Goal: Information Seeking & Learning: Learn about a topic

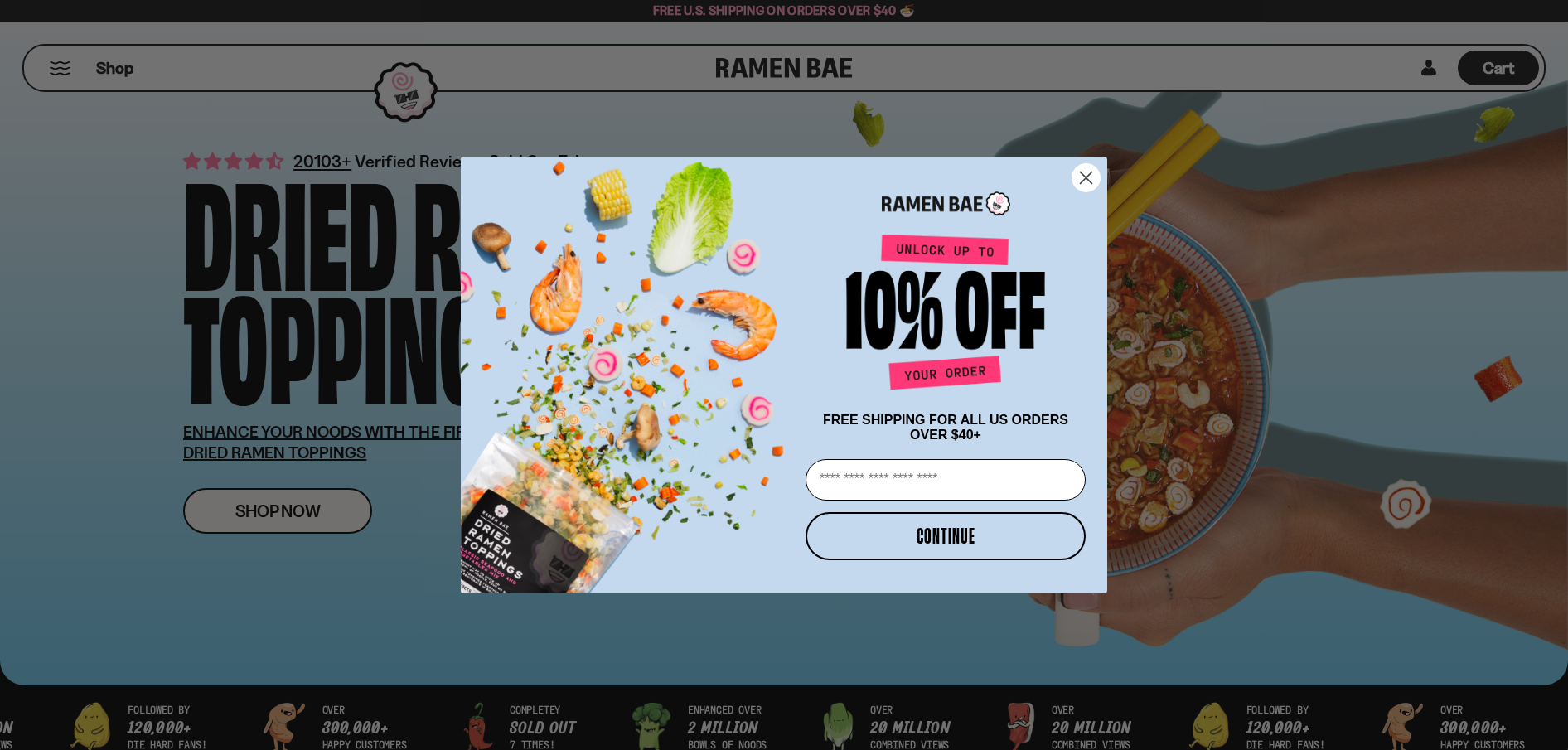
click at [1091, 171] on circle "Close dialog" at bounding box center [1085, 177] width 27 height 27
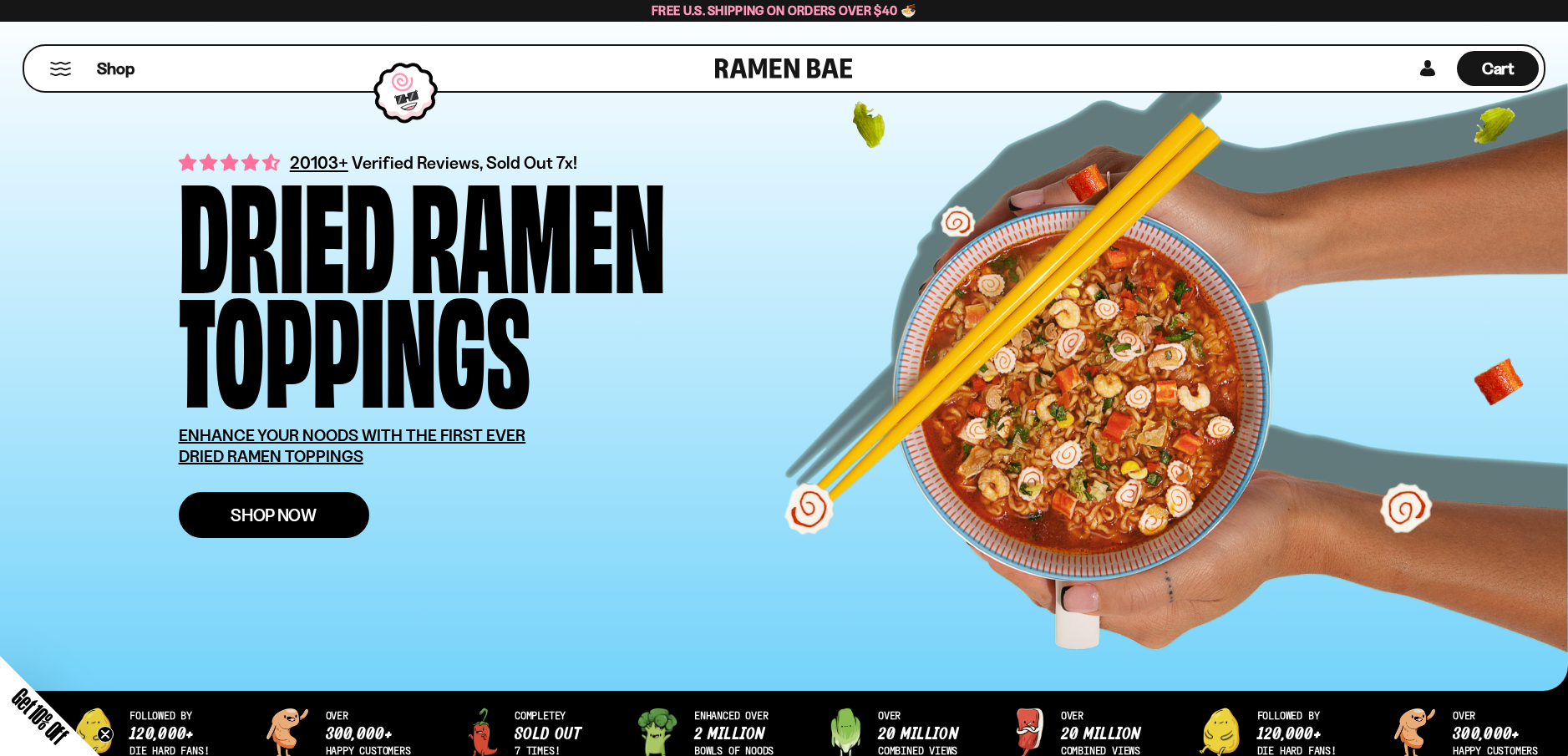
click at [258, 518] on span "Shop Now" at bounding box center [274, 515] width 86 height 18
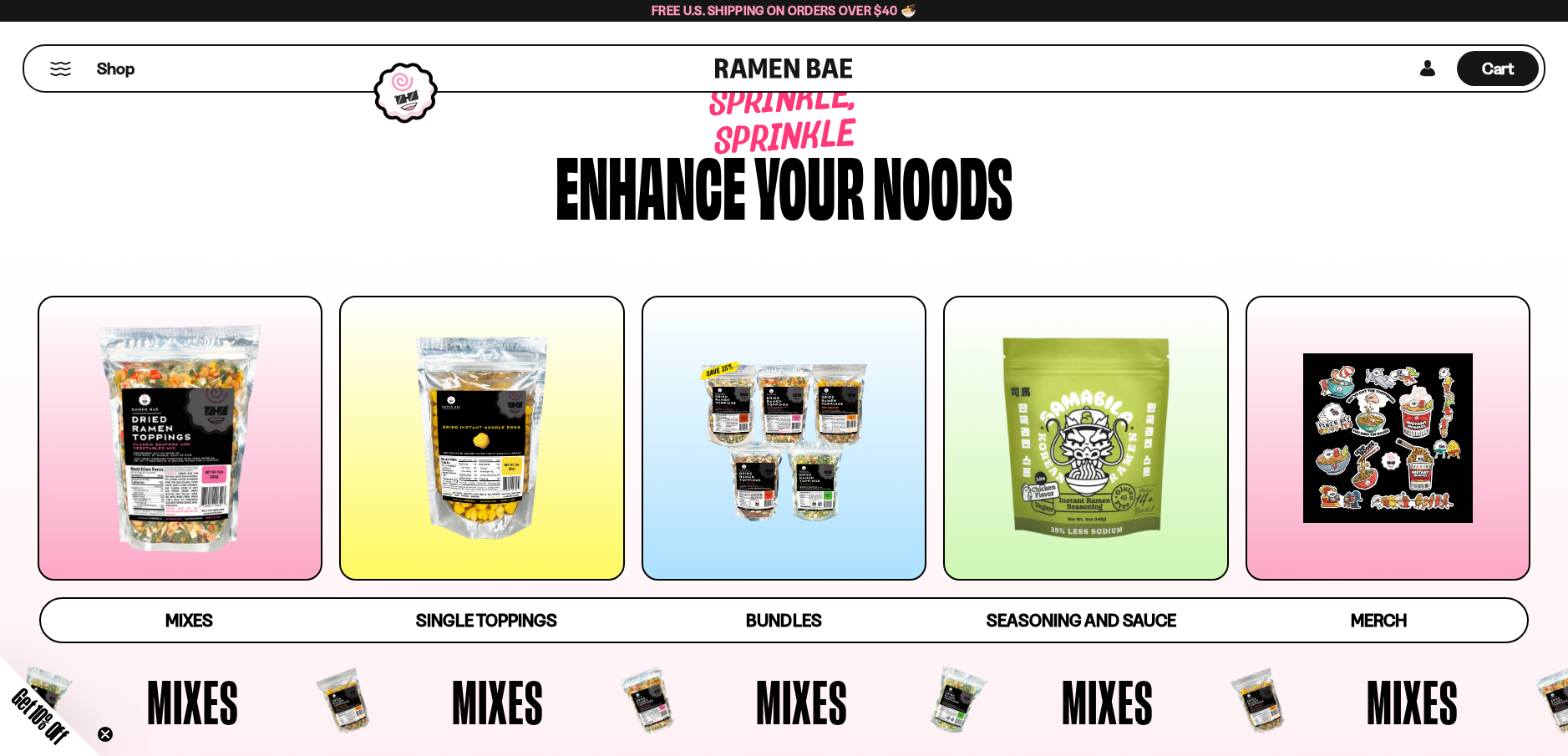
scroll to position [51, 0]
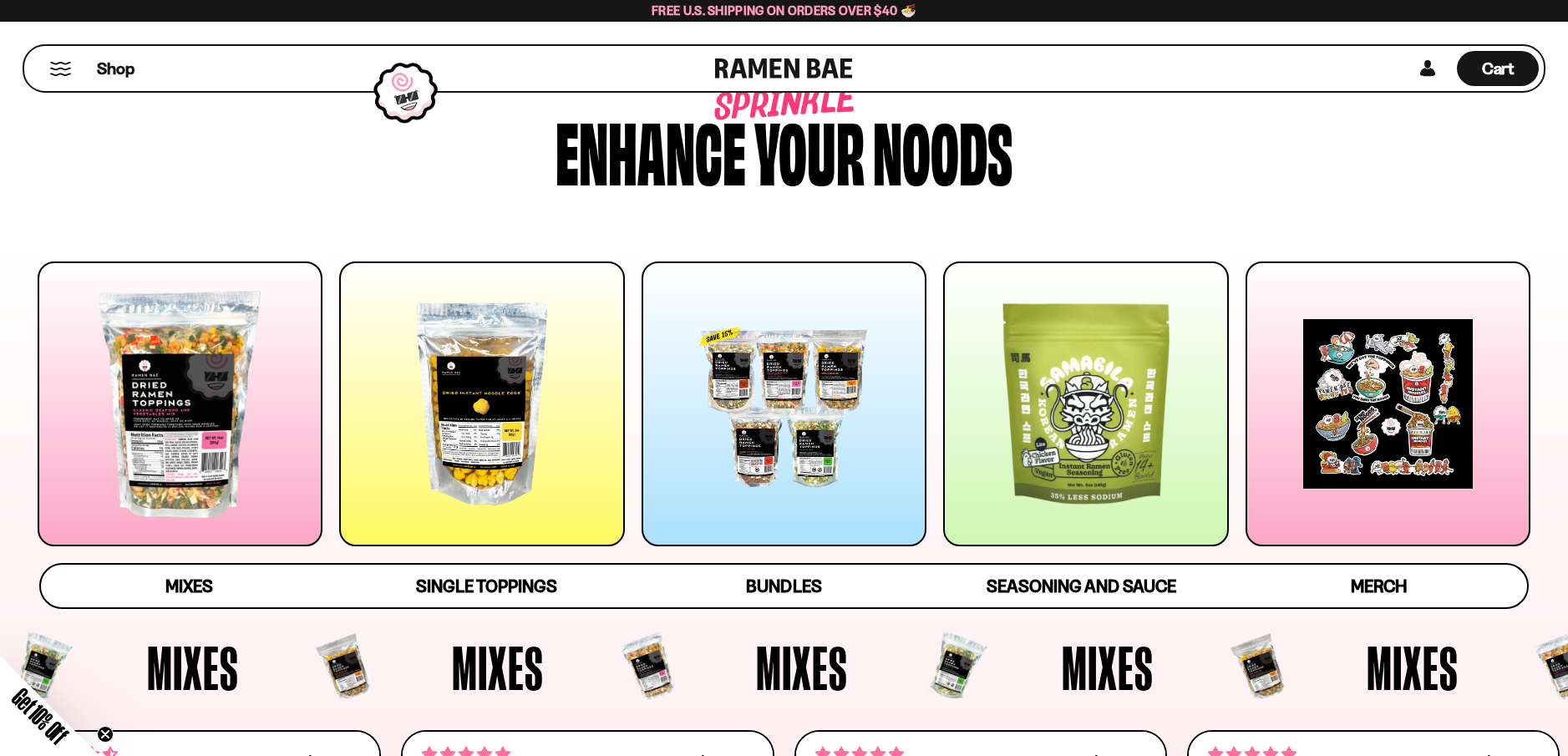
click at [751, 474] on div at bounding box center [784, 404] width 285 height 285
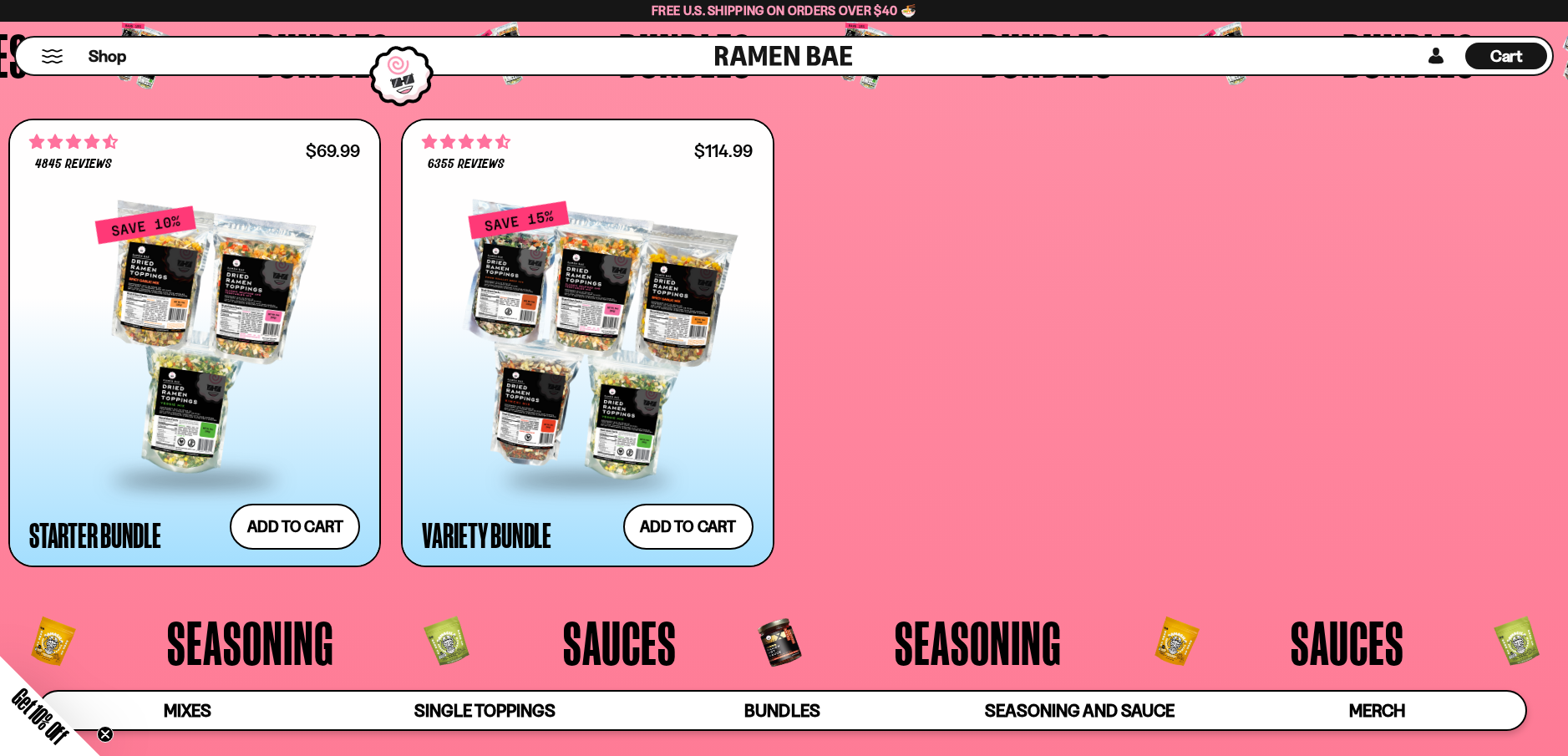
scroll to position [4121, 0]
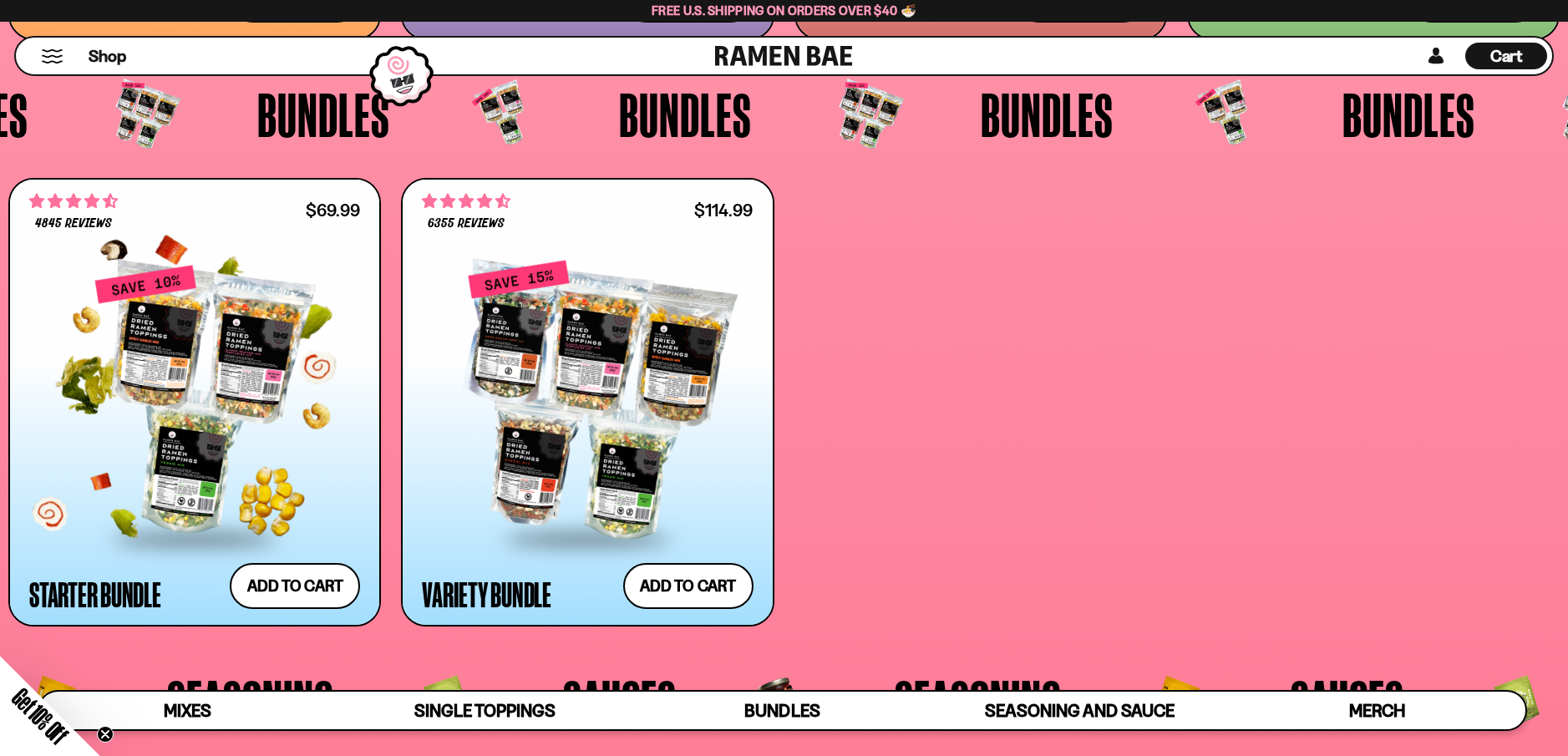
click at [231, 449] on div at bounding box center [194, 400] width 331 height 272
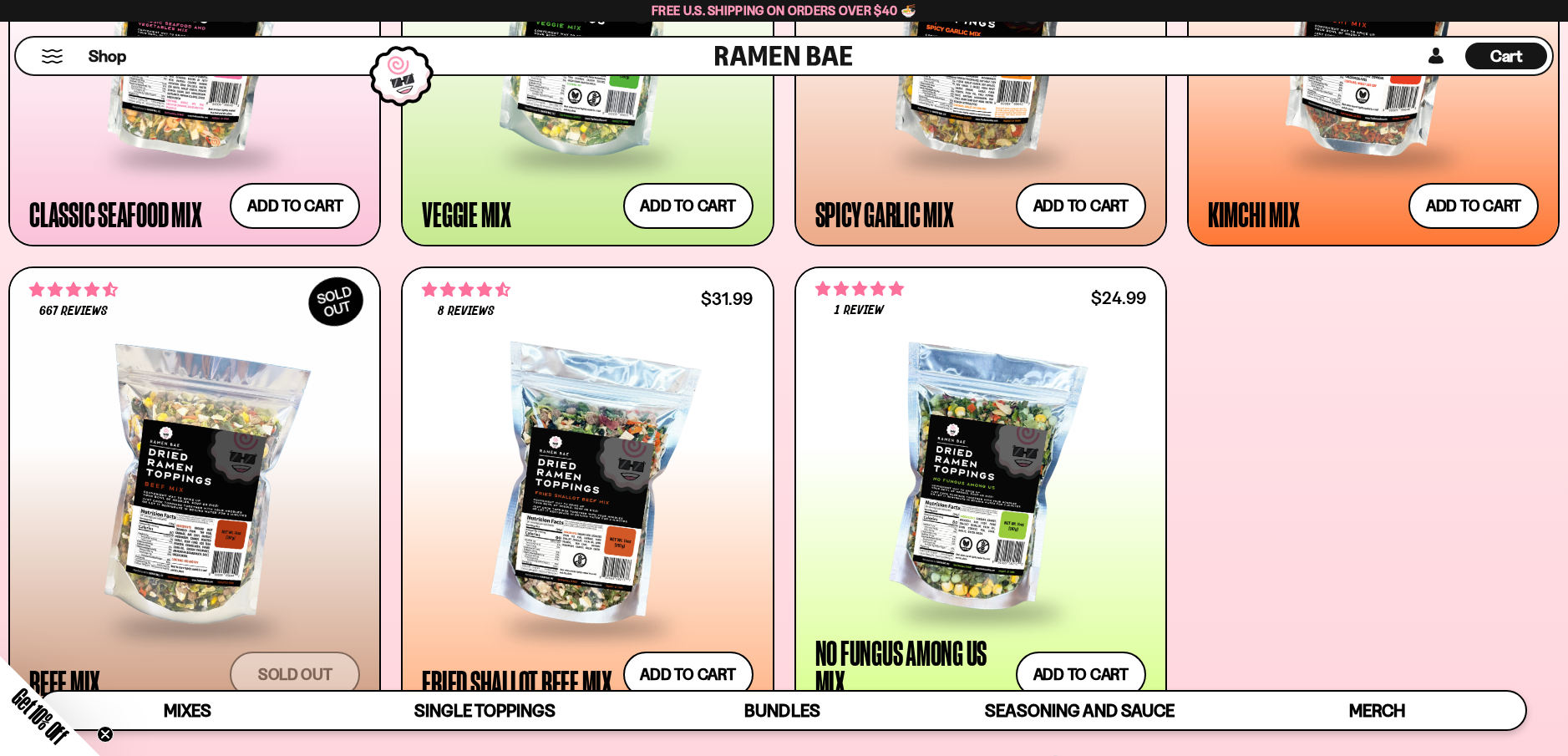
scroll to position [1035, 0]
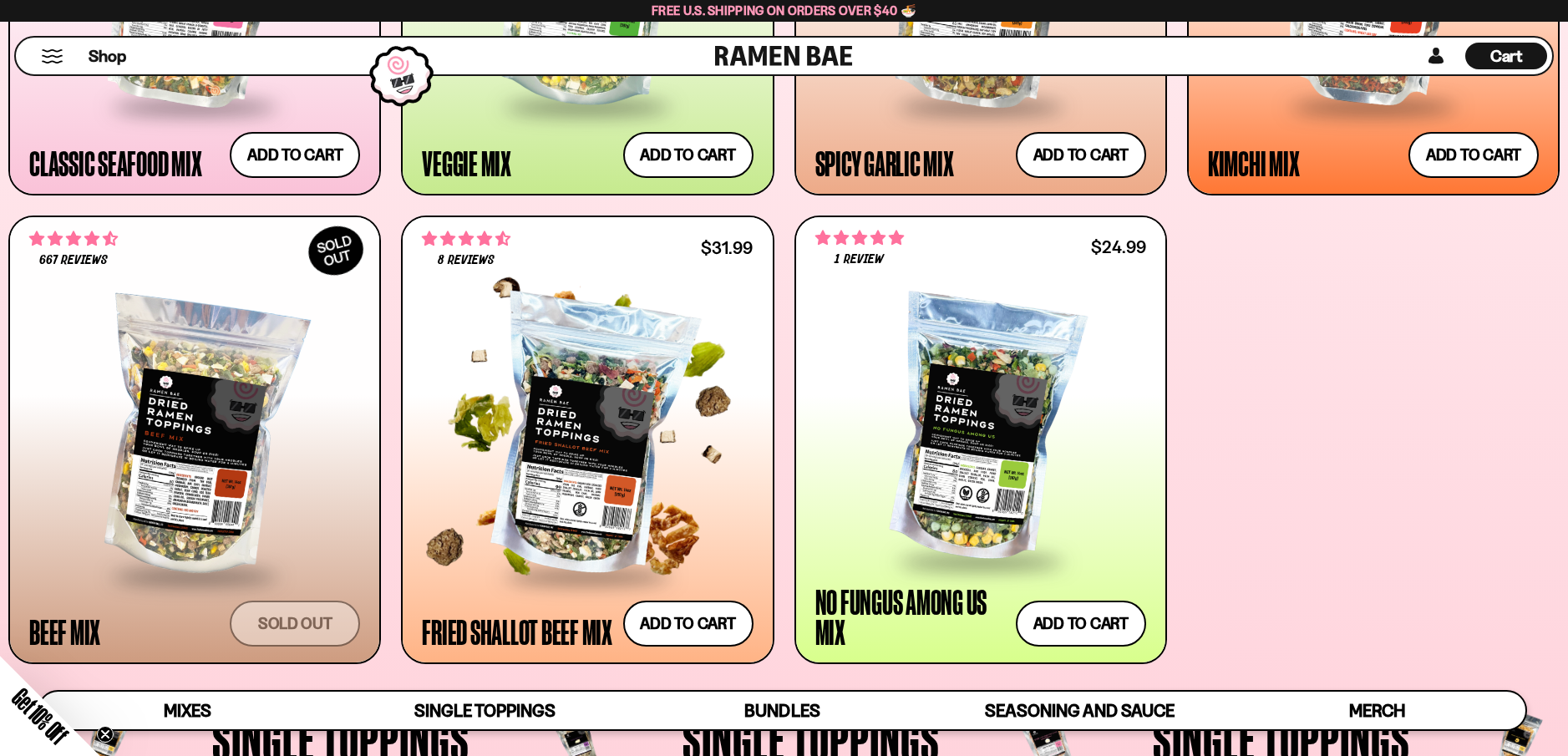
click at [589, 454] on div at bounding box center [587, 437] width 331 height 272
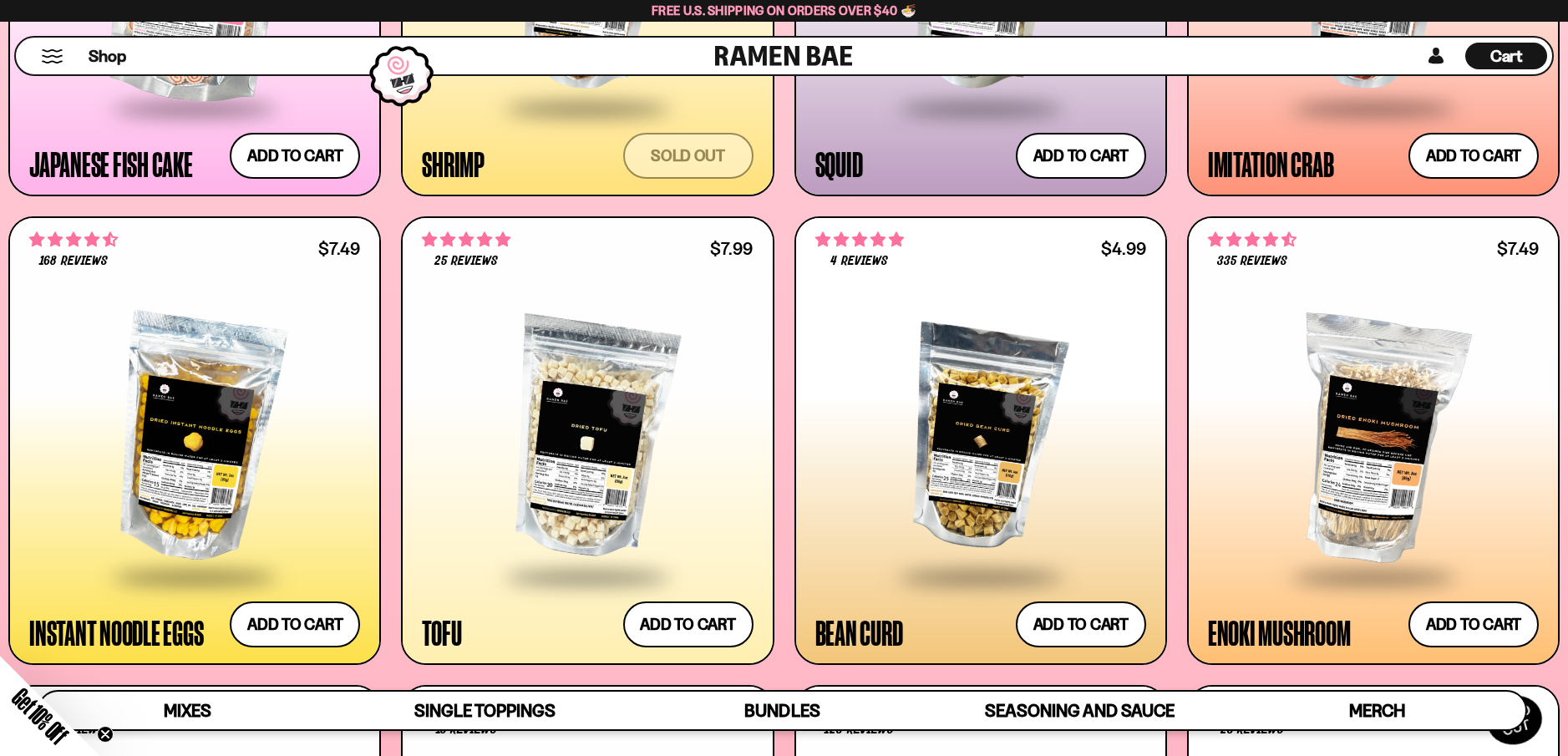
scroll to position [1032, 0]
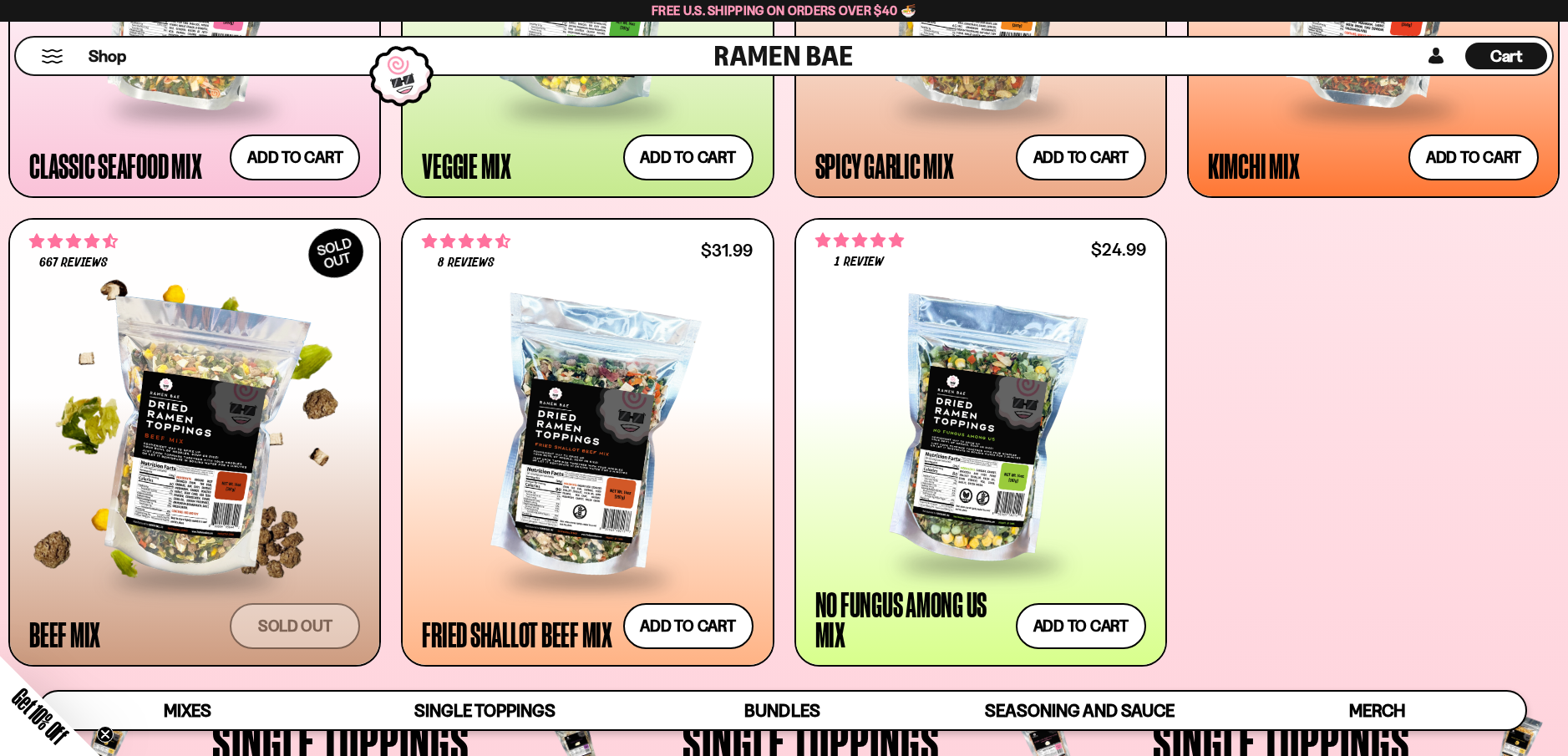
drag, startPoint x: 1572, startPoint y: 172, endPoint x: 174, endPoint y: 516, distance: 1439.7
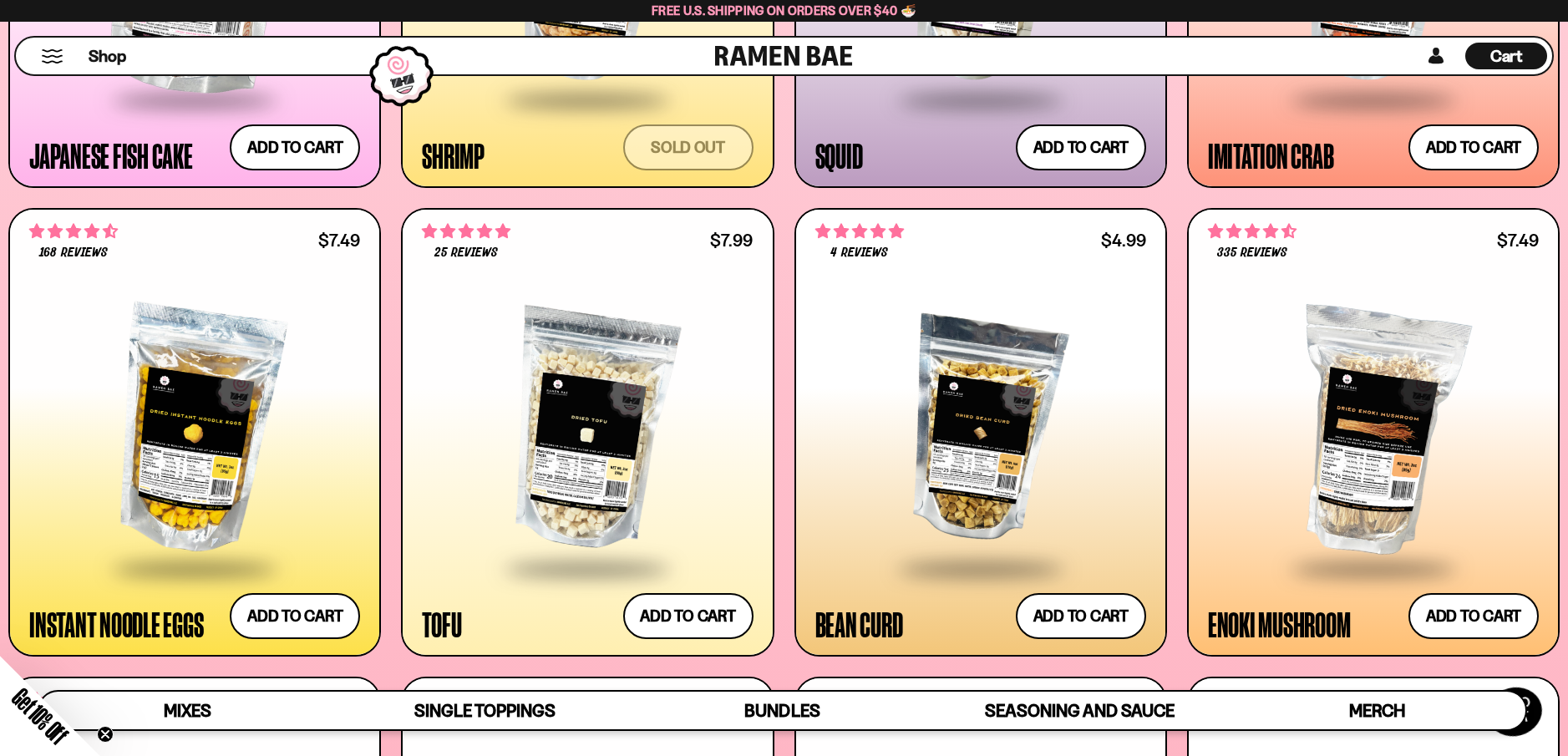
scroll to position [2140, 0]
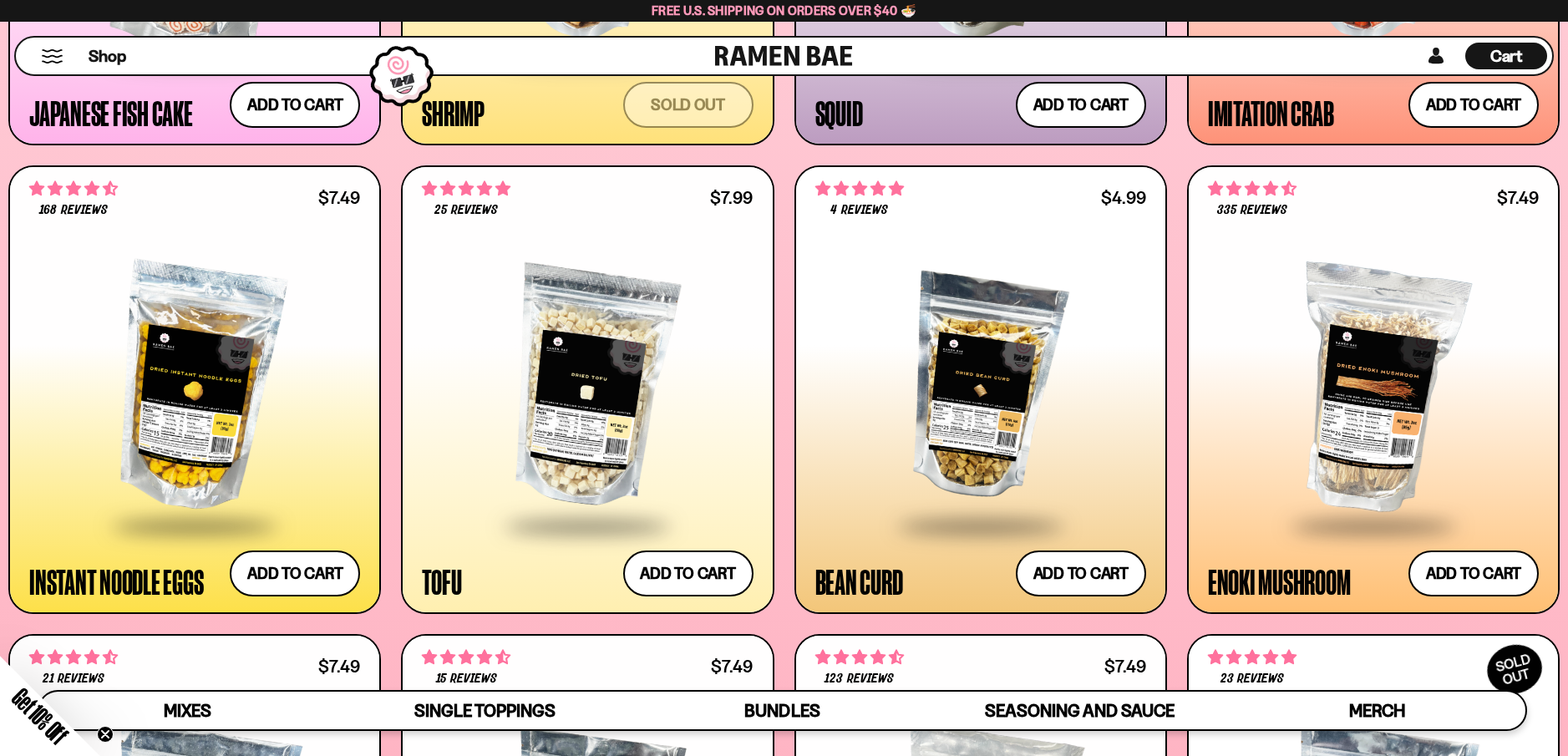
click at [202, 437] on div at bounding box center [194, 387] width 331 height 272
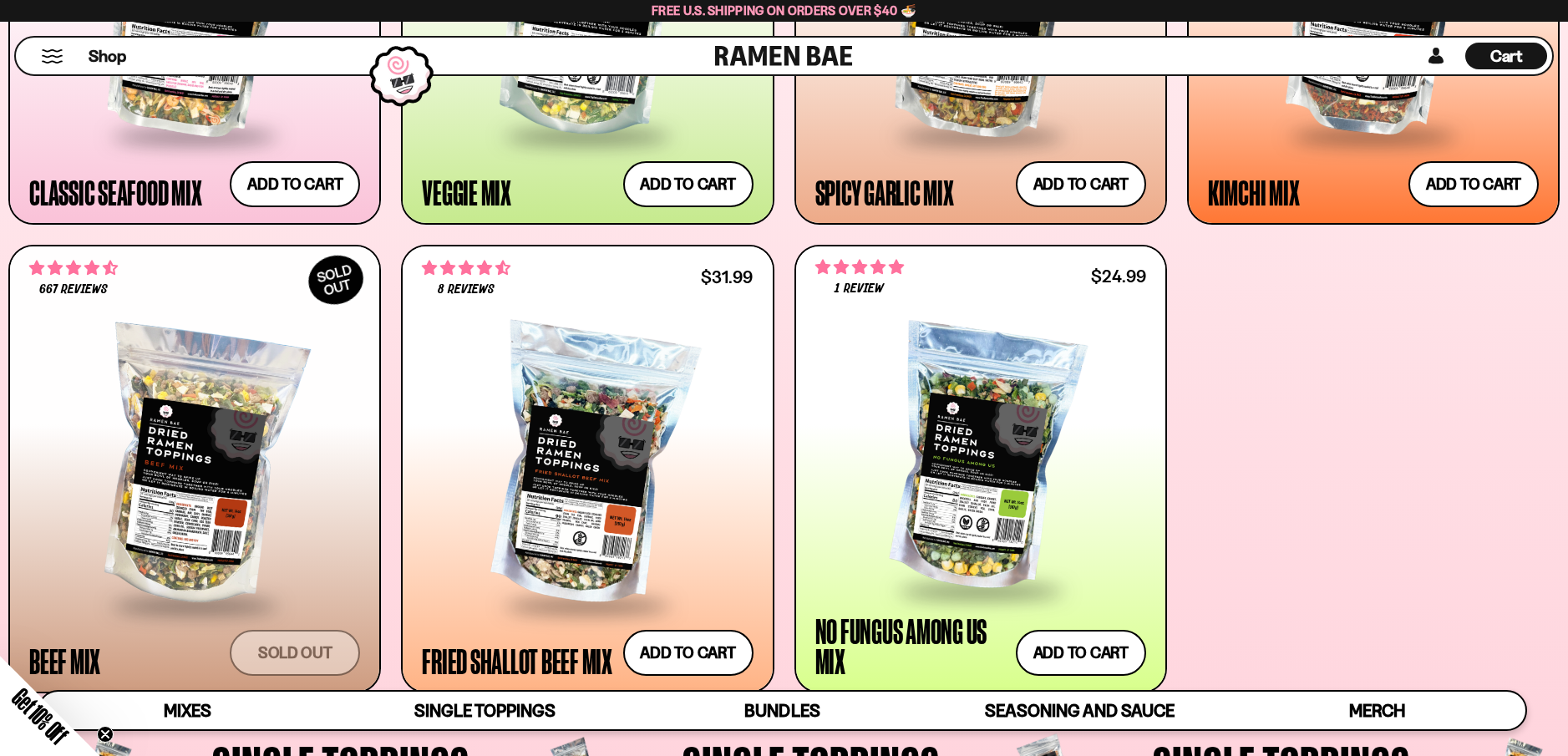
scroll to position [1056, 0]
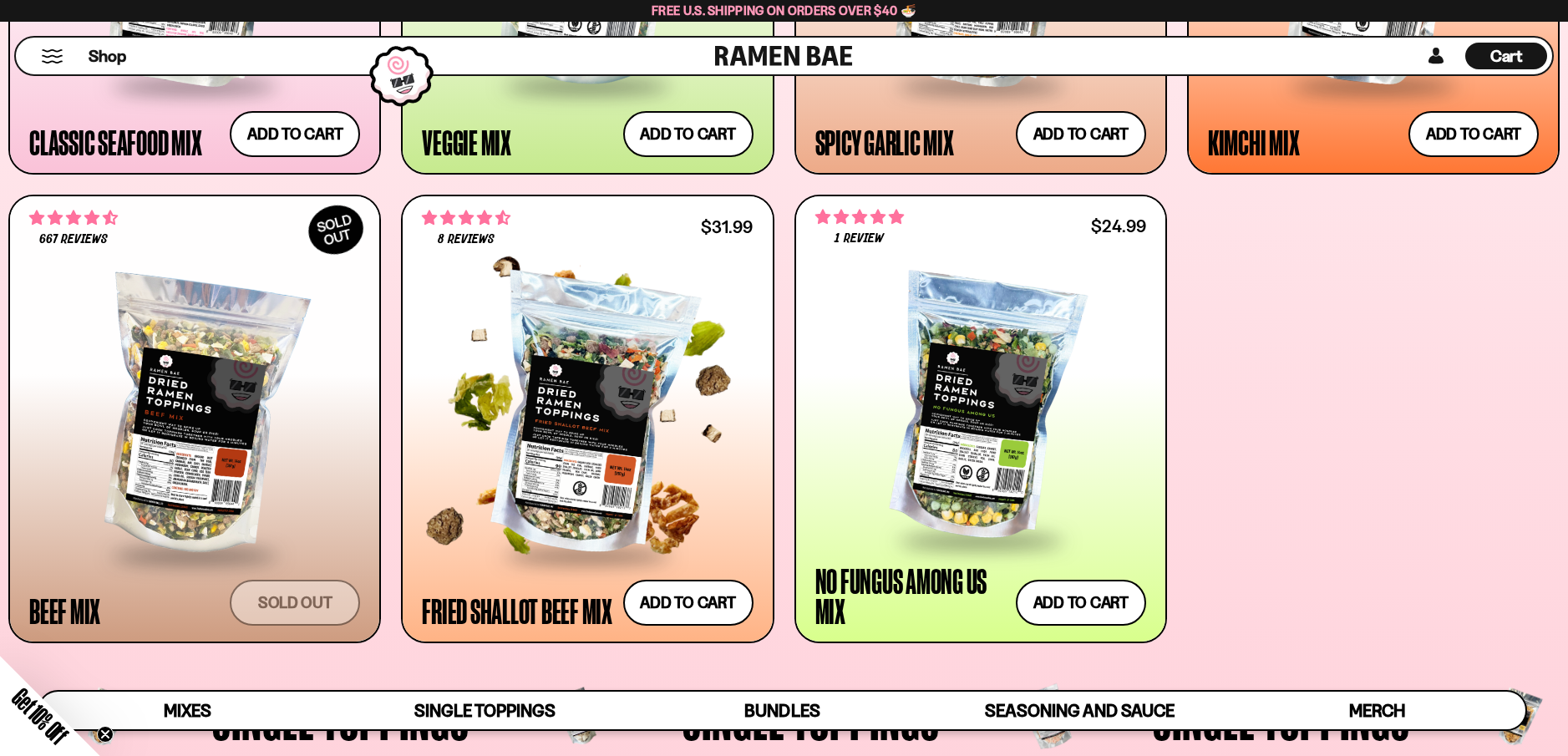
click at [574, 487] on div at bounding box center [587, 416] width 331 height 272
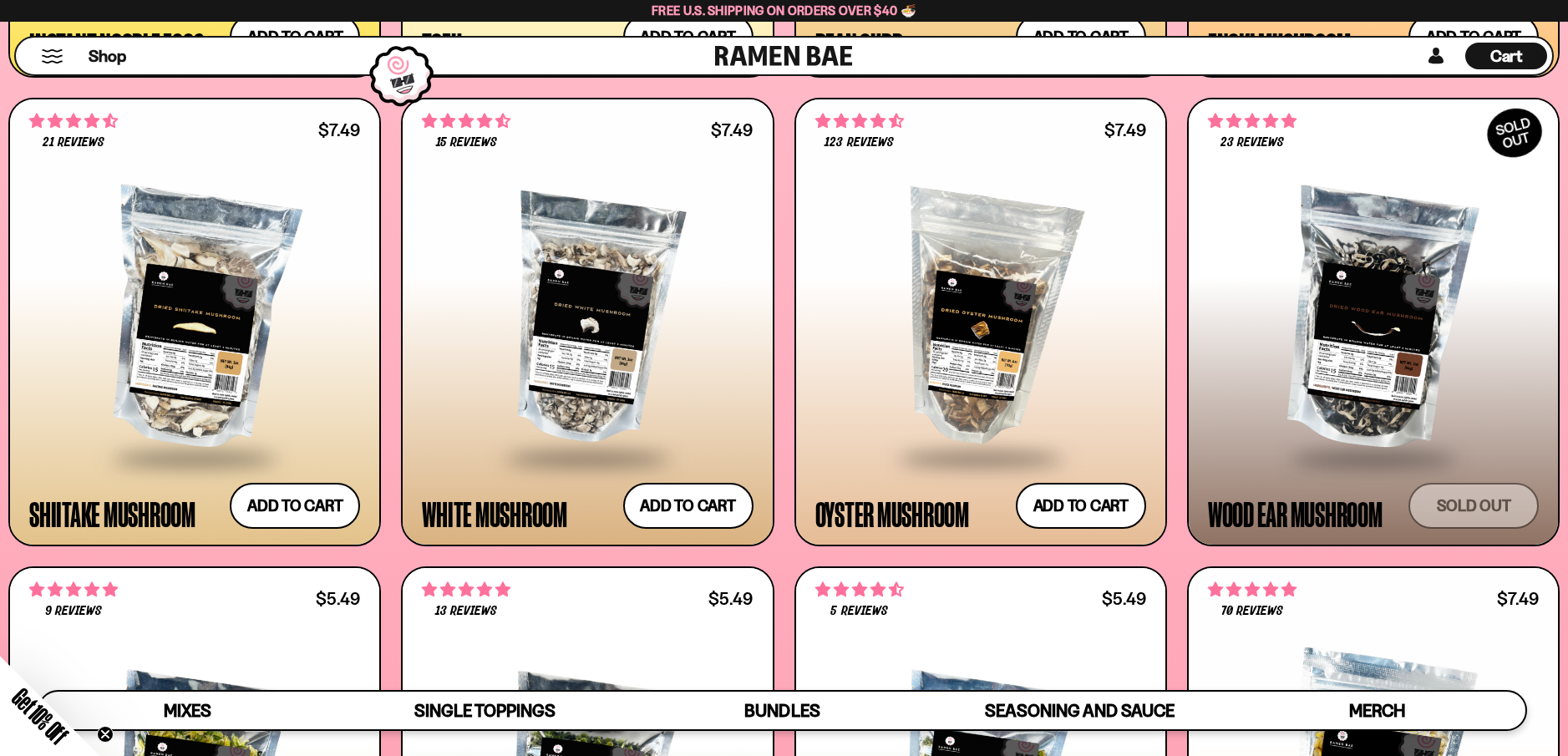
scroll to position [2804, 0]
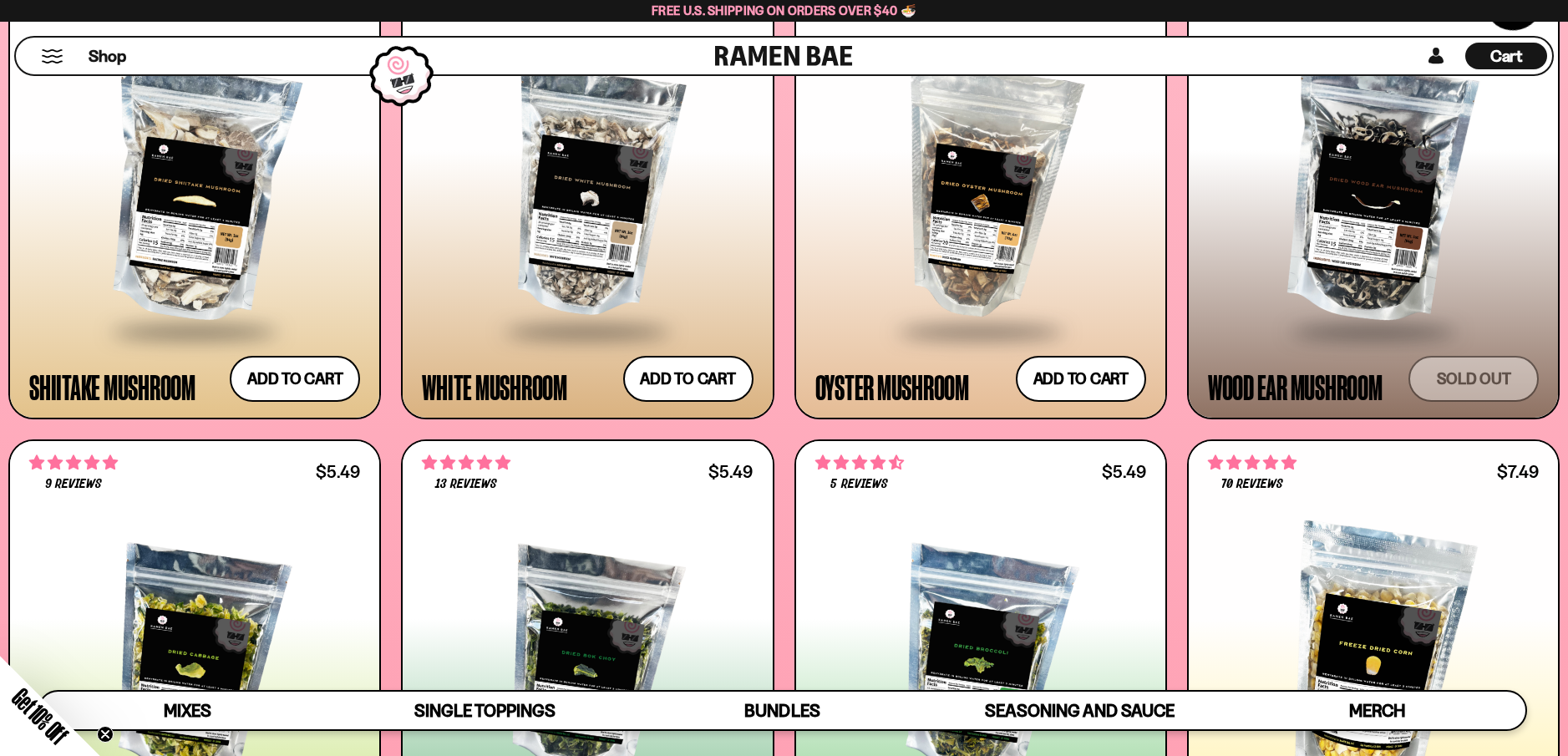
drag, startPoint x: 1477, startPoint y: 303, endPoint x: 120, endPoint y: 325, distance: 1357.2
click at [120, 325] on span at bounding box center [194, 332] width 204 height 58
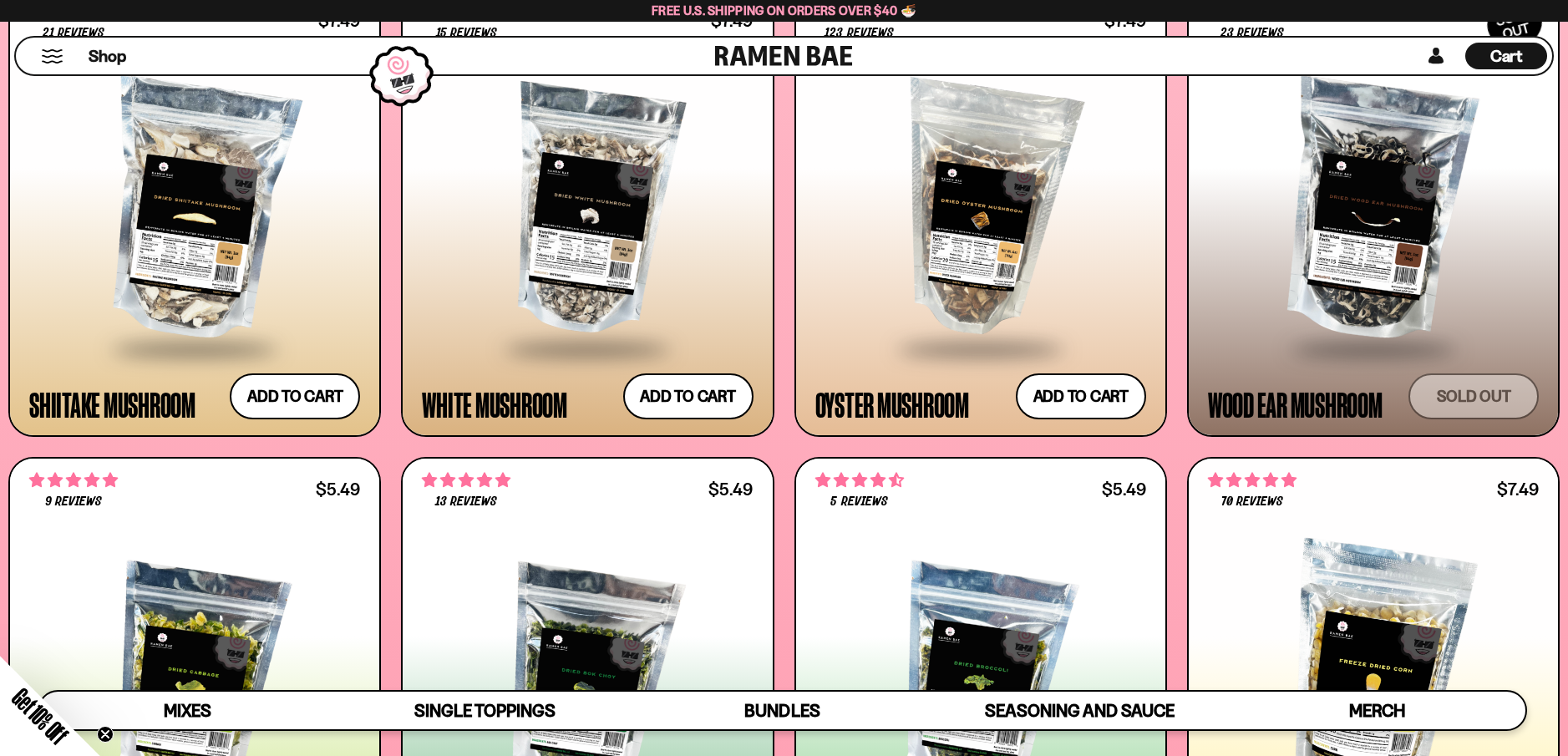
click at [545, 289] on div at bounding box center [587, 209] width 331 height 272
click at [474, 354] on div at bounding box center [587, 203] width 331 height 312
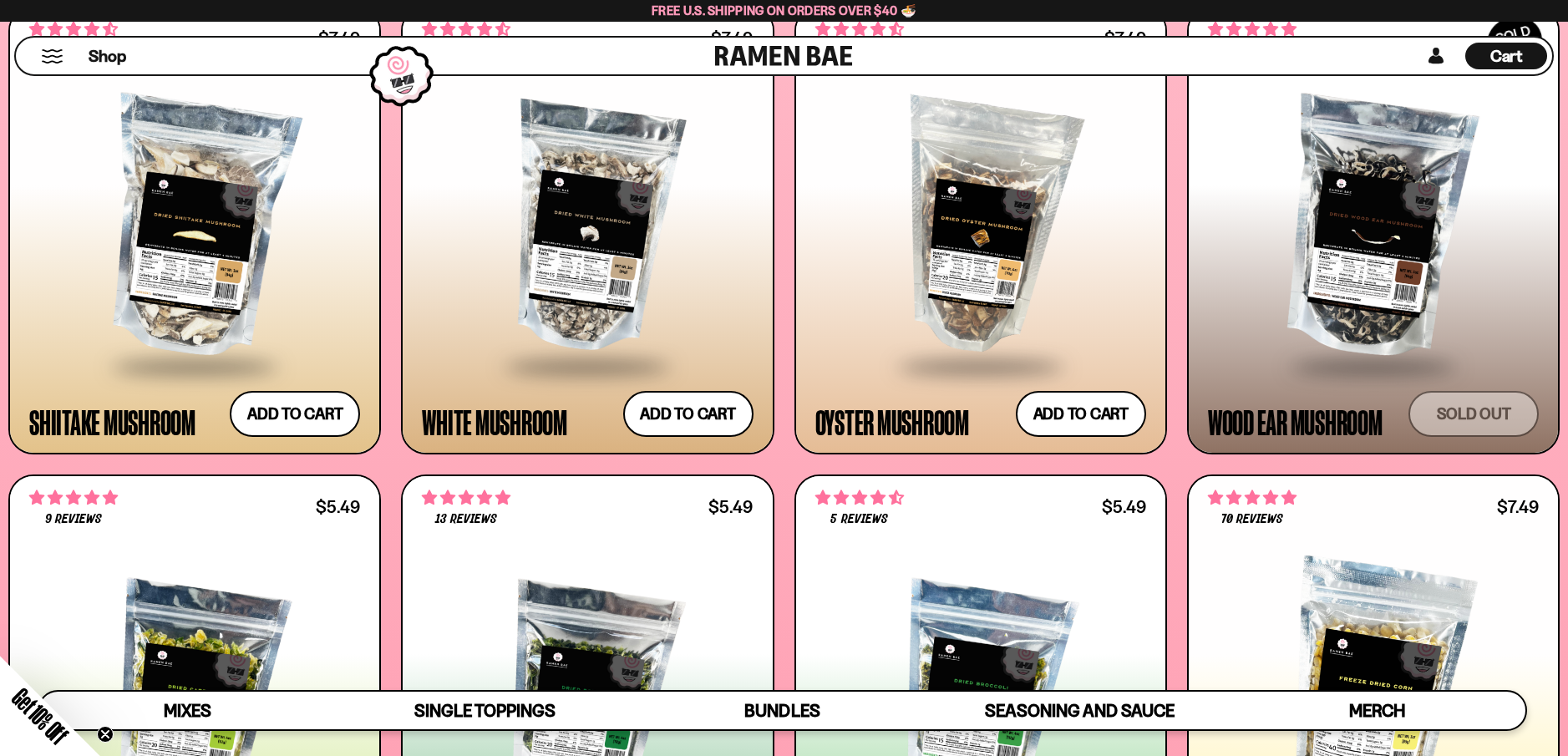
click at [894, 360] on span at bounding box center [981, 367] width 204 height 58
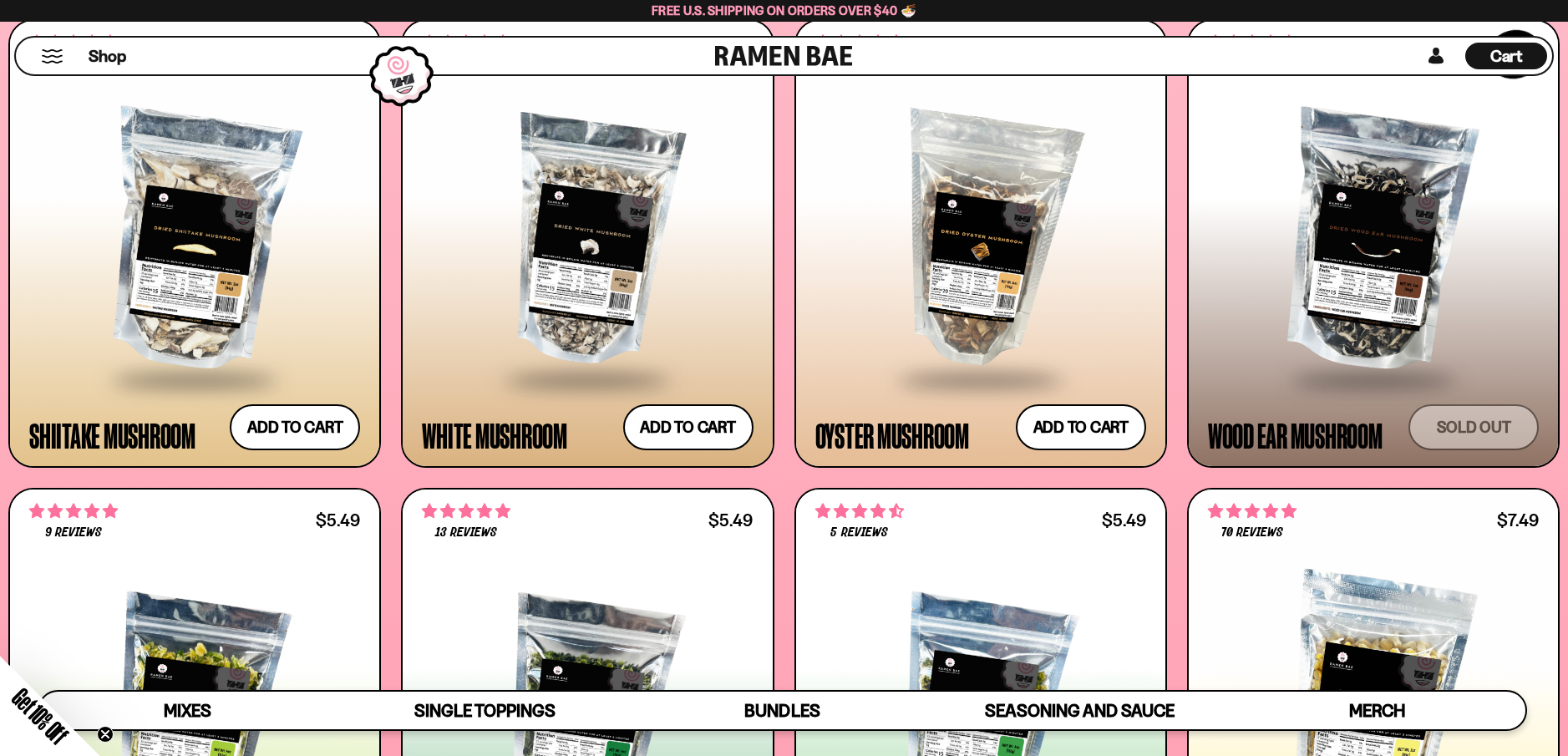
click at [1267, 371] on div at bounding box center [1374, 241] width 331 height 272
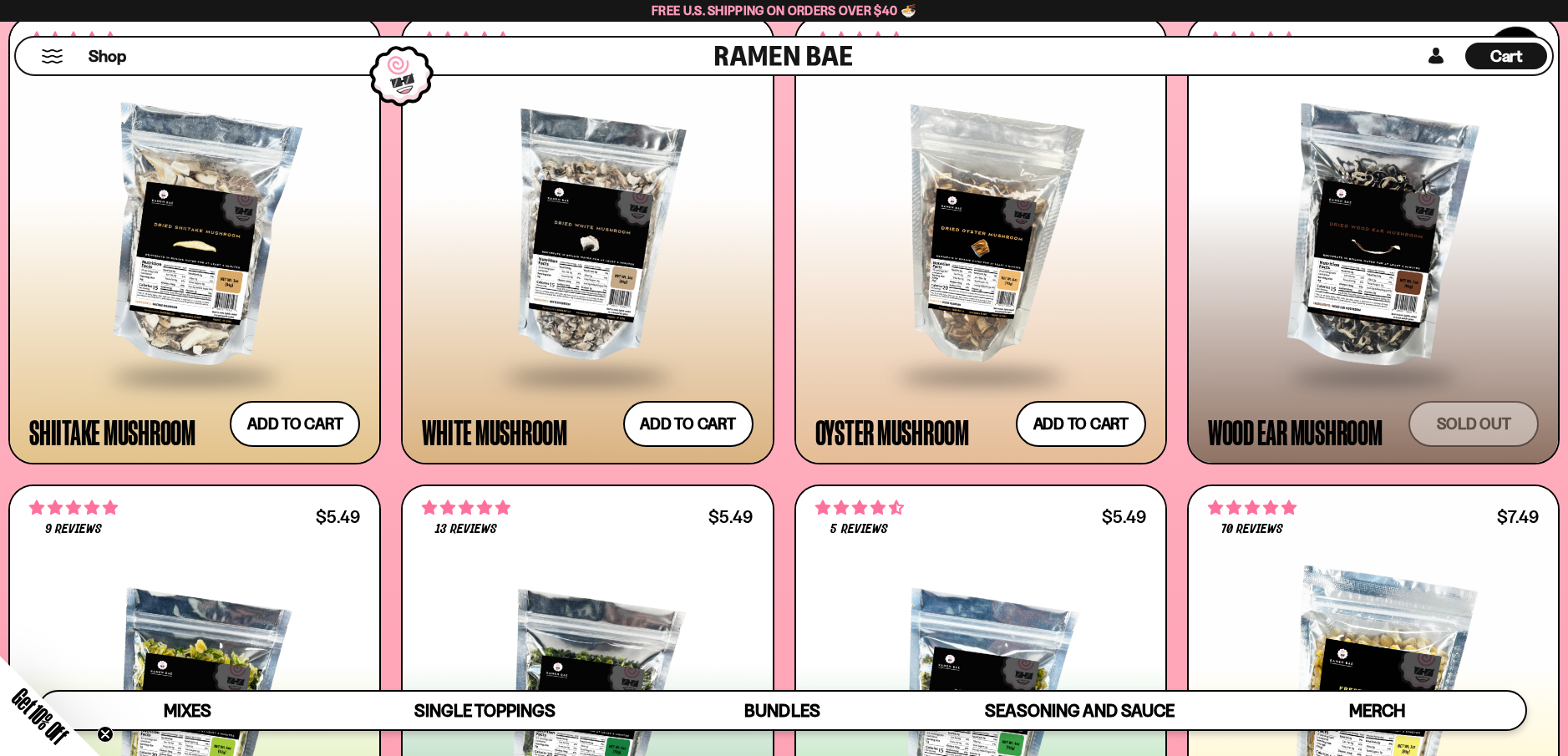
scroll to position [2649, 0]
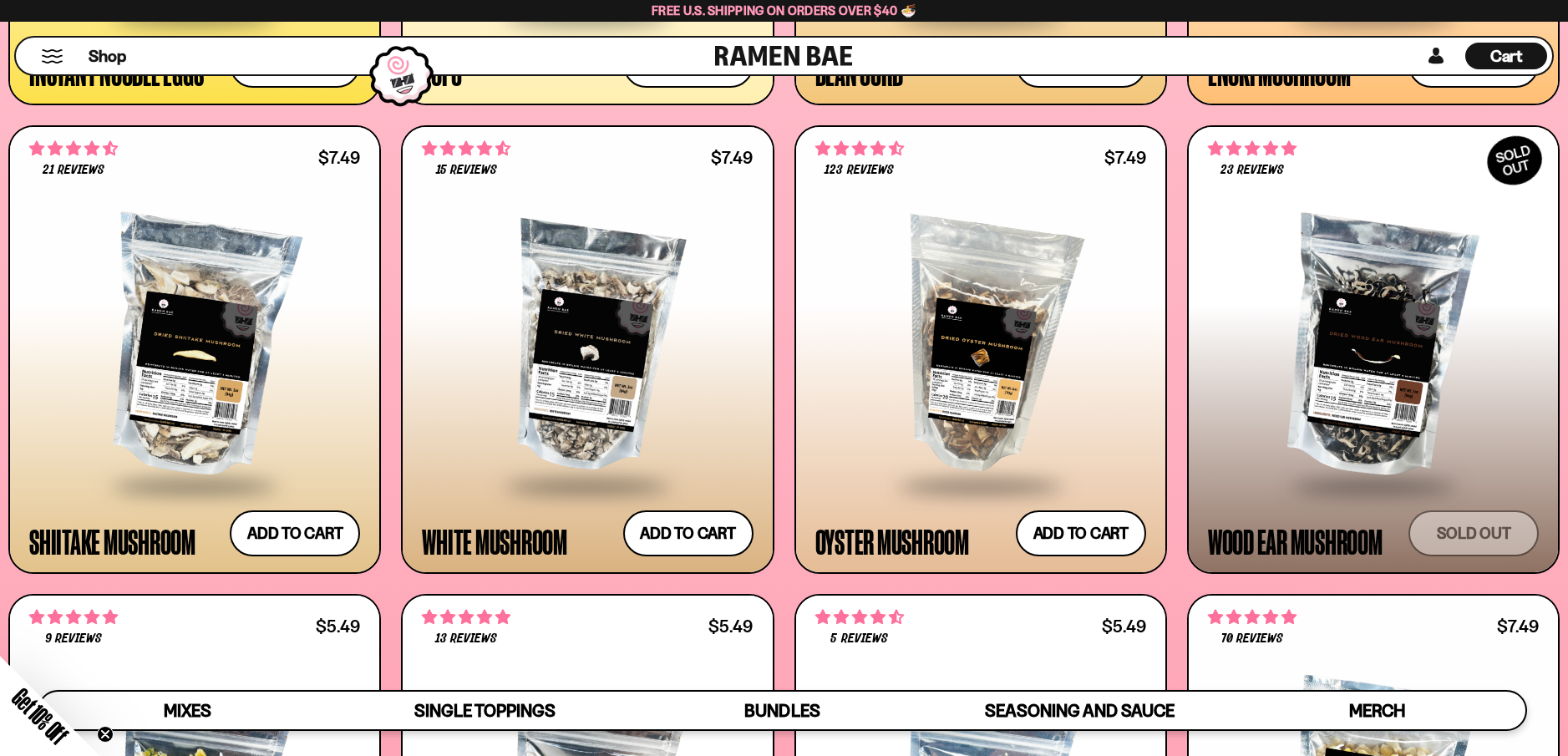
click at [198, 411] on div at bounding box center [194, 347] width 331 height 272
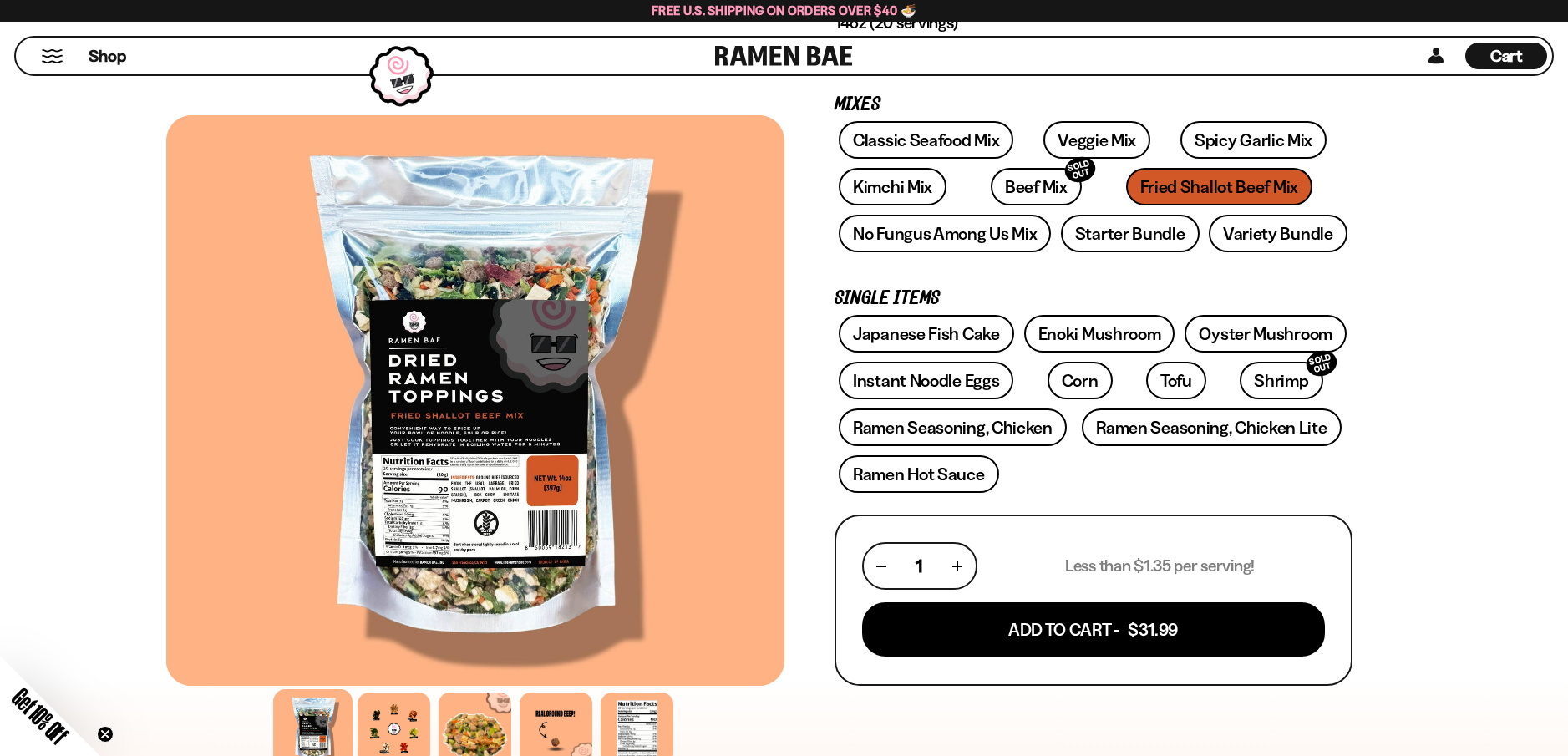
scroll to position [334, 0]
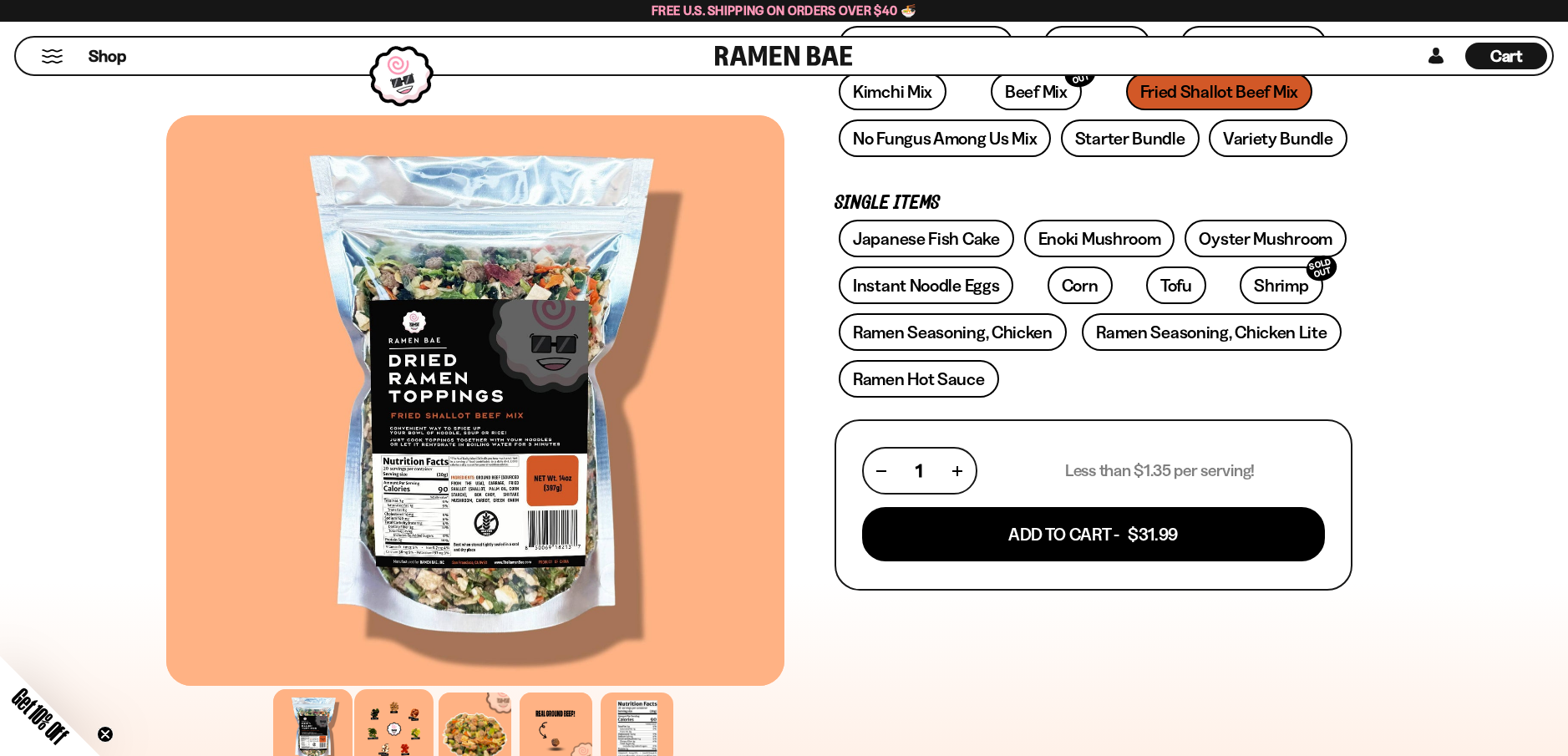
click at [378, 723] on div at bounding box center [393, 729] width 79 height 79
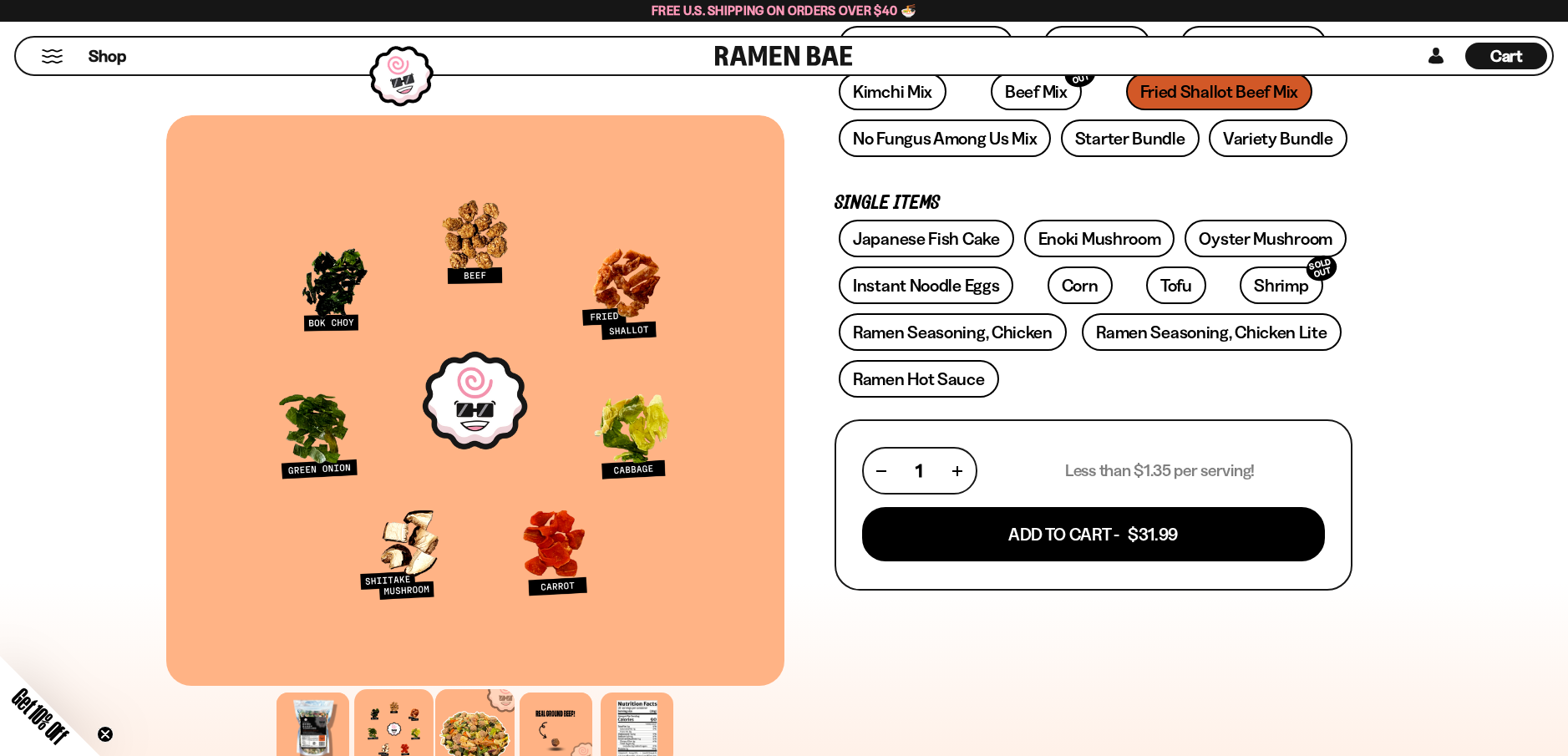
click at [453, 730] on div at bounding box center [475, 729] width 79 height 79
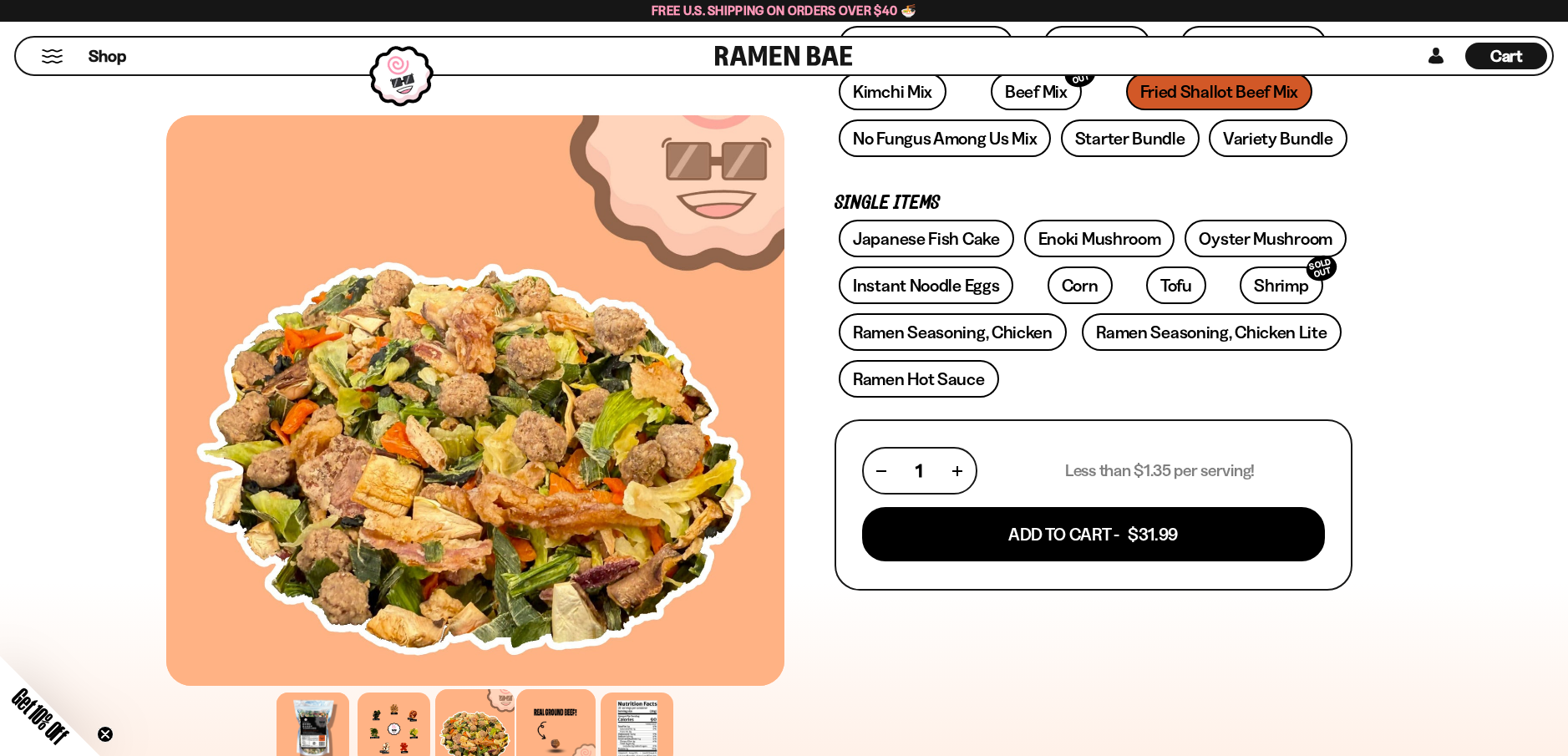
click at [540, 720] on div at bounding box center [556, 729] width 79 height 79
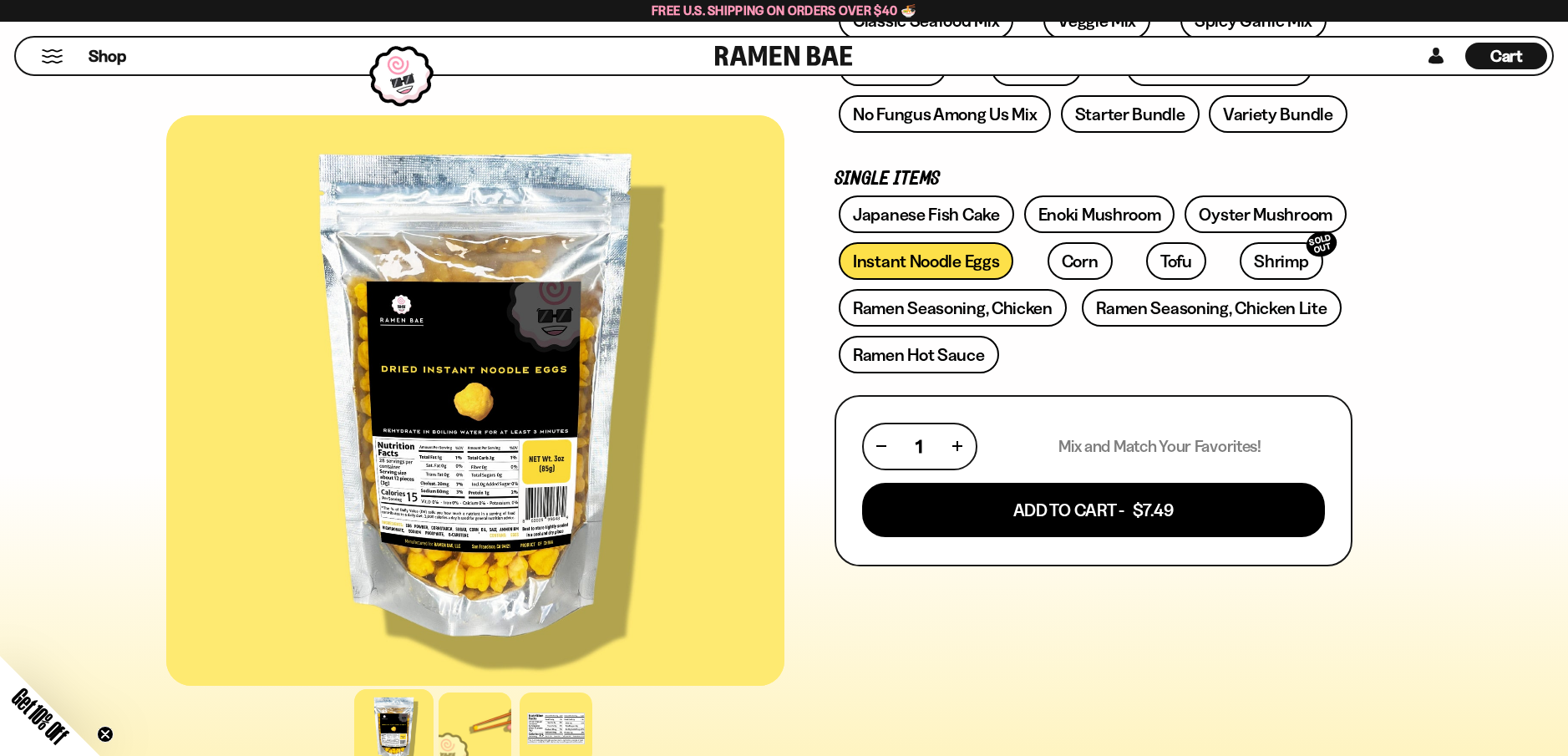
scroll to position [419, 0]
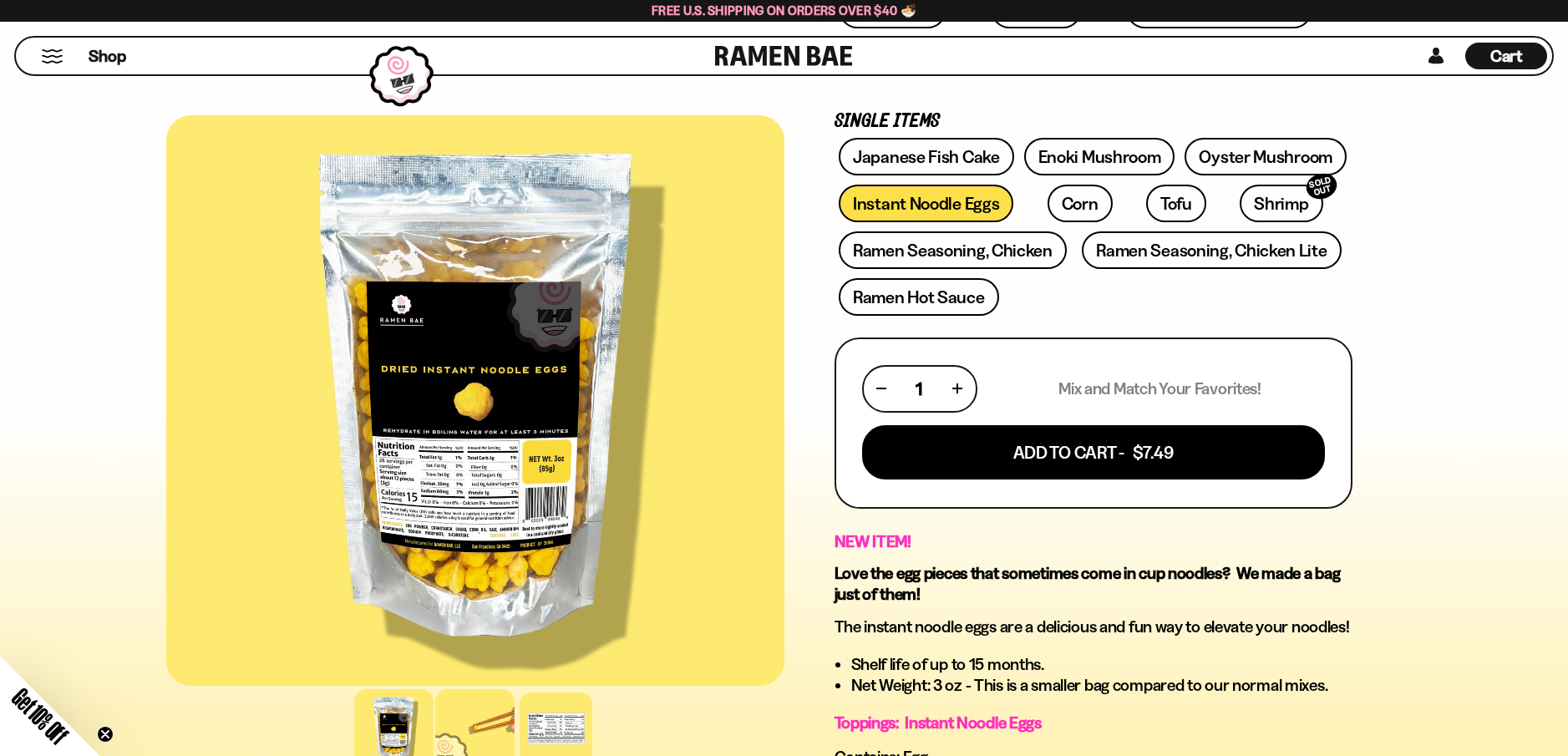
click at [469, 728] on div at bounding box center [475, 729] width 79 height 79
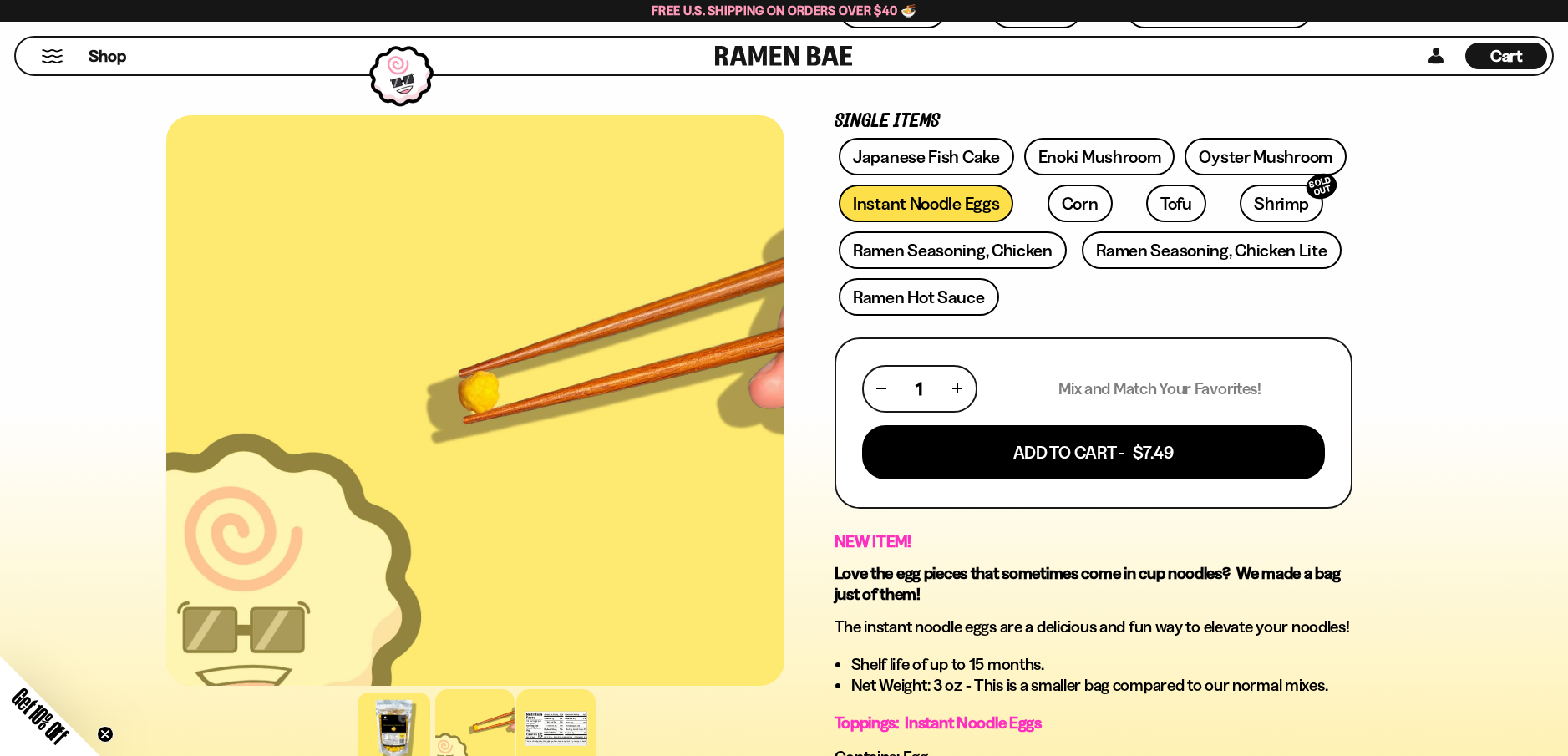
click at [560, 735] on div at bounding box center [556, 729] width 79 height 79
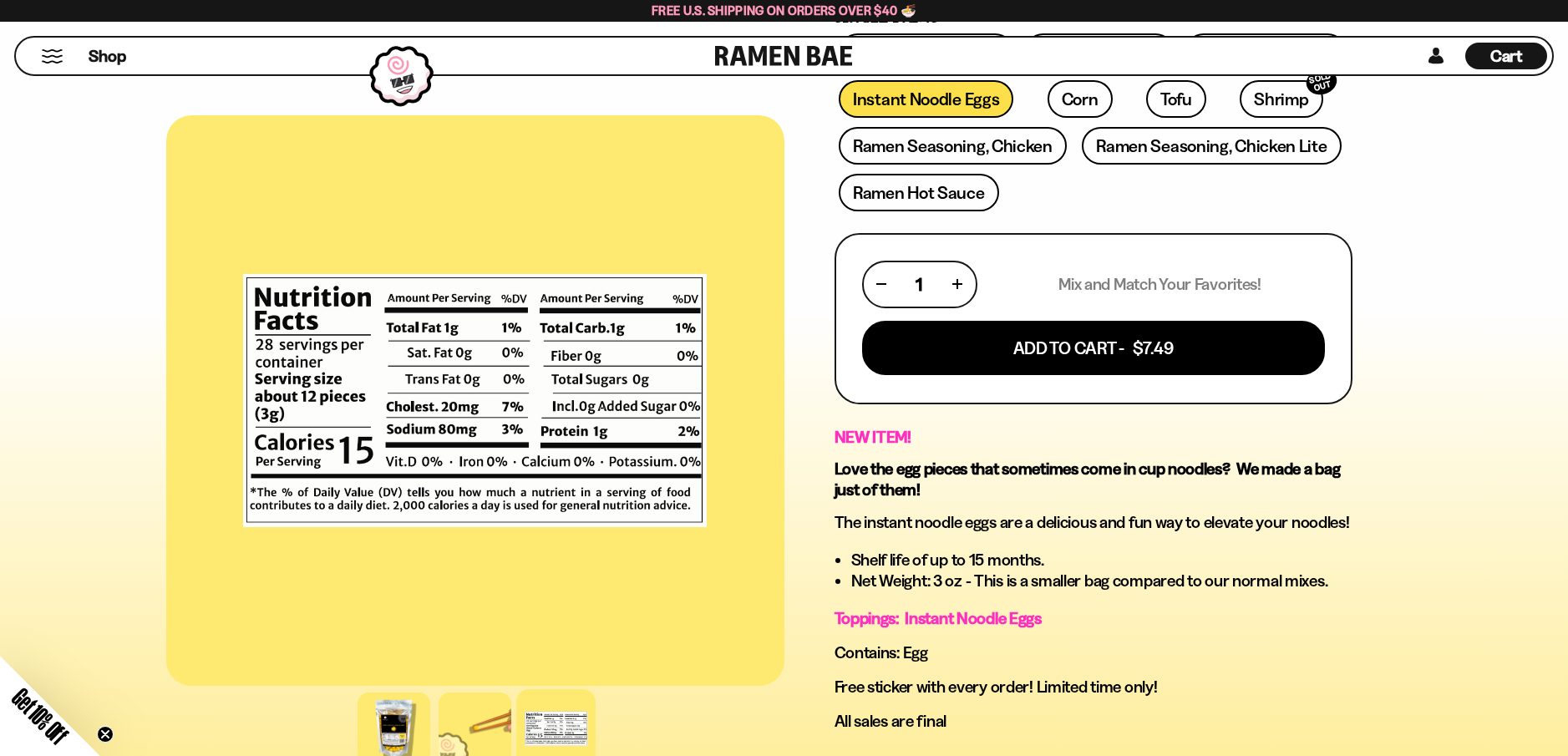
scroll to position [552, 0]
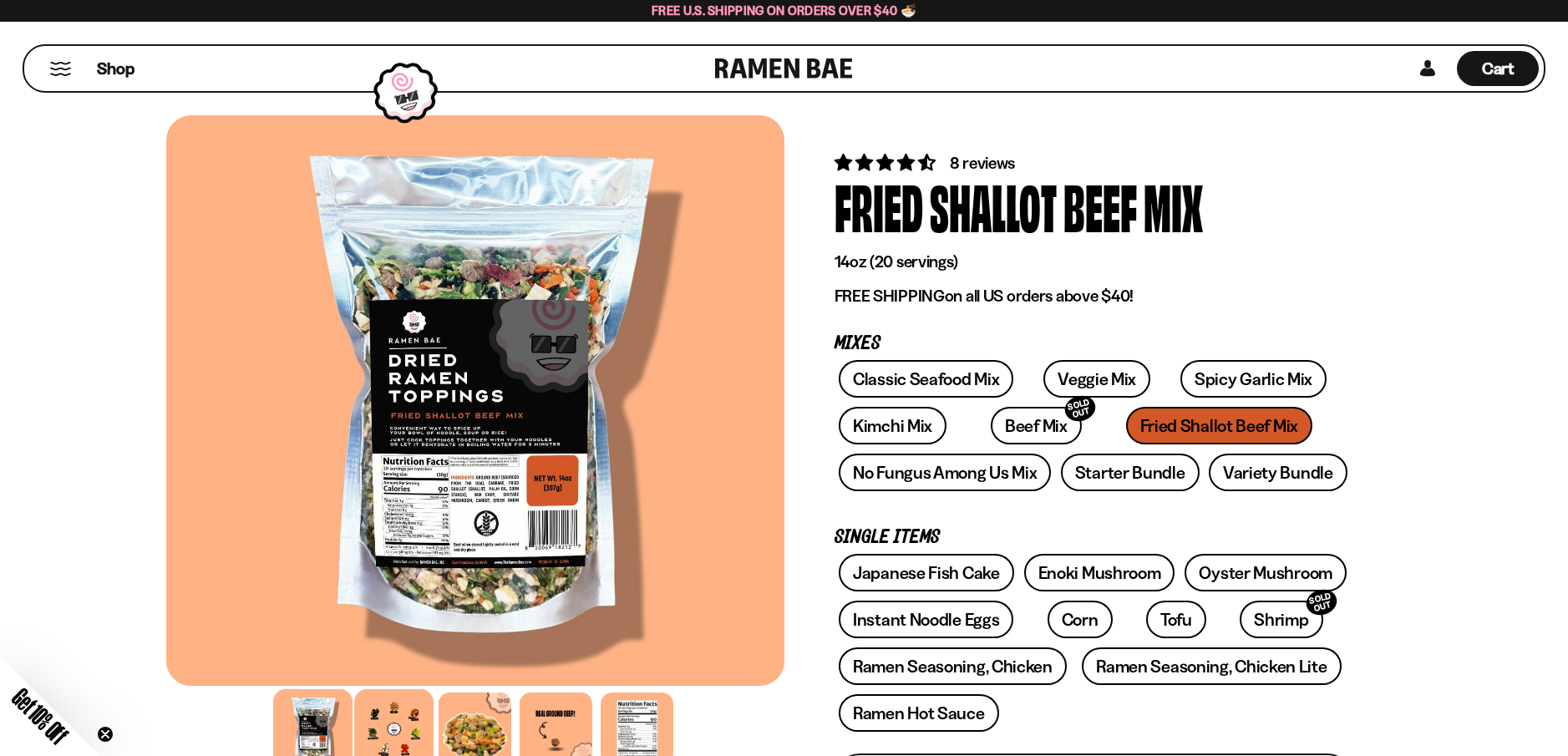
click at [387, 735] on div at bounding box center [393, 729] width 79 height 79
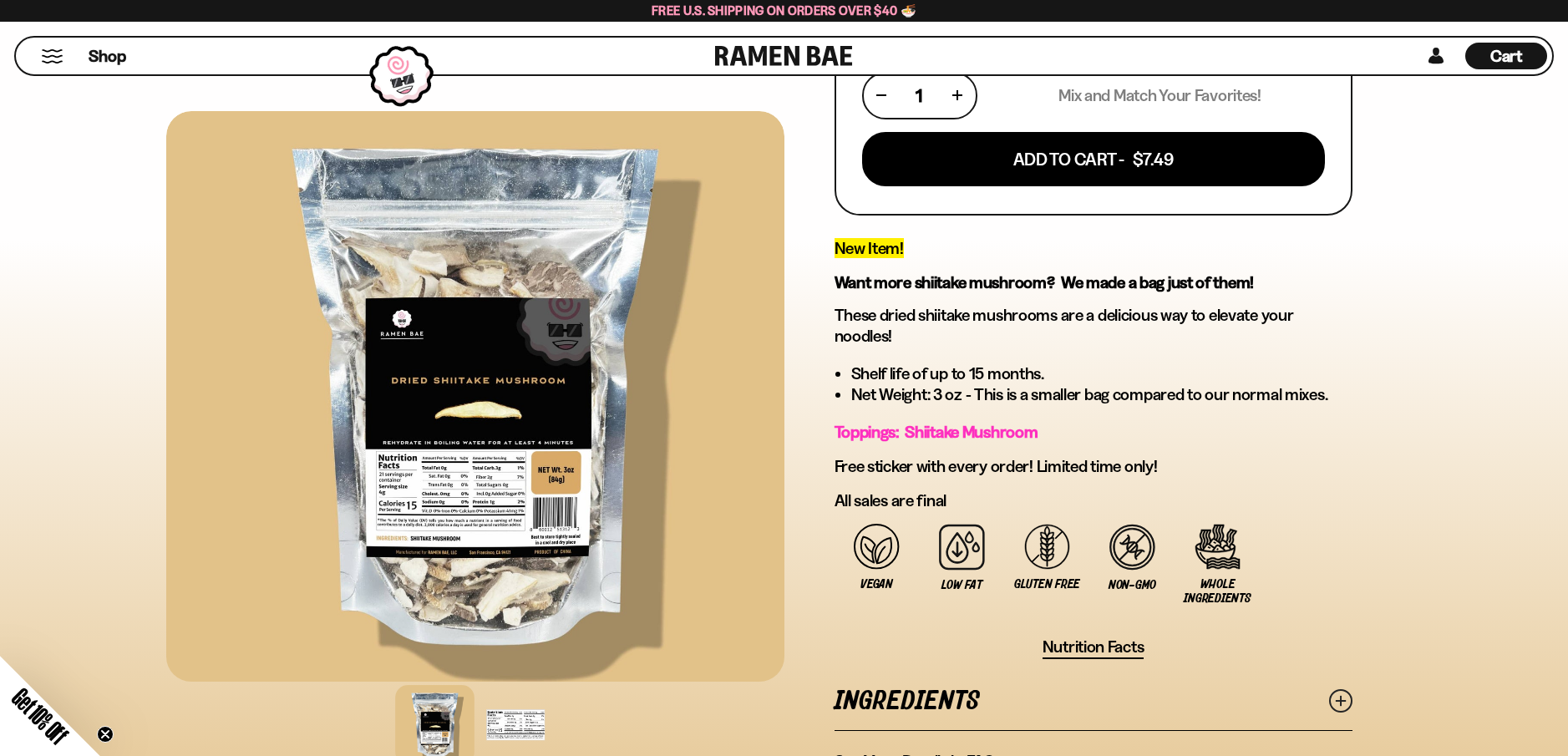
scroll to position [420, 0]
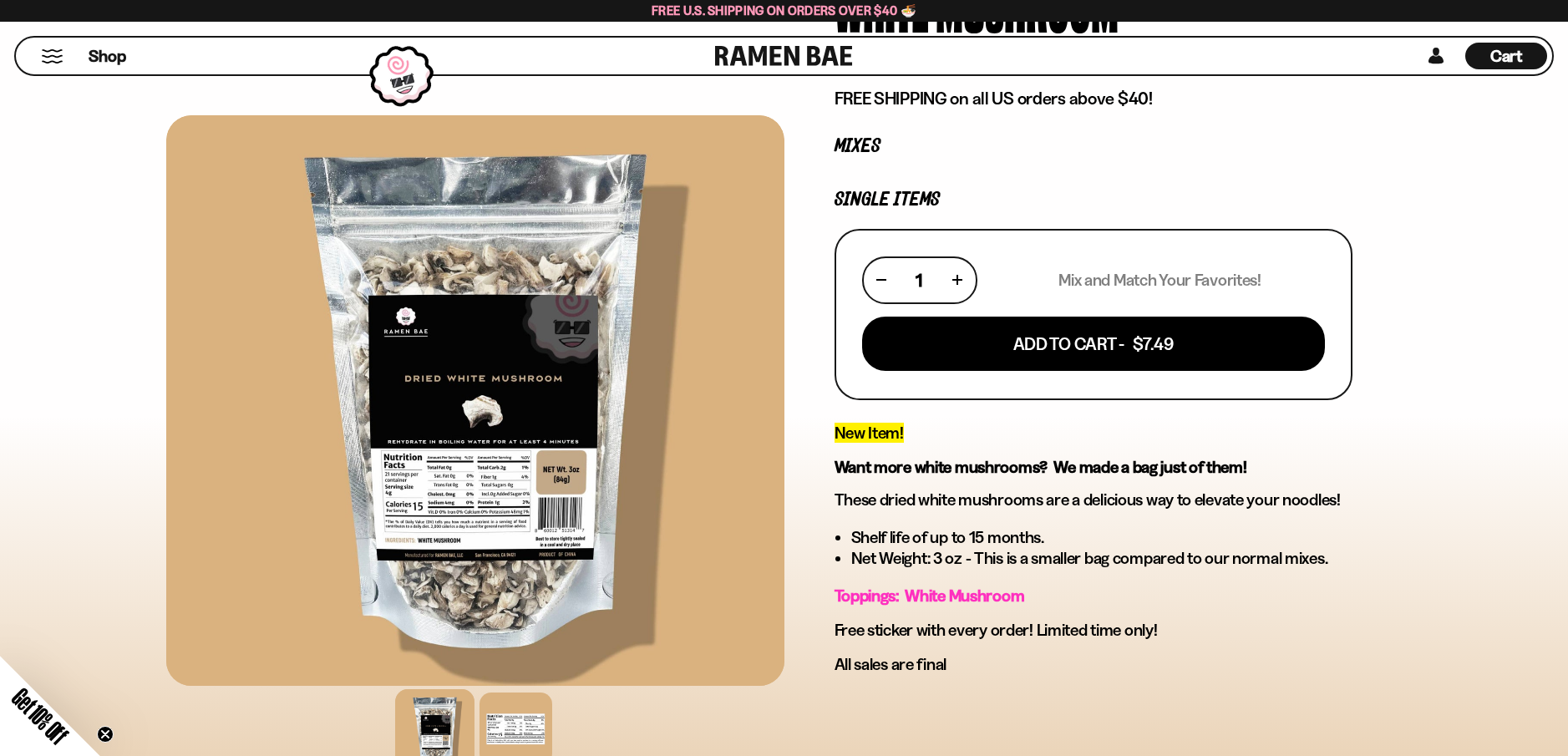
scroll to position [269, 0]
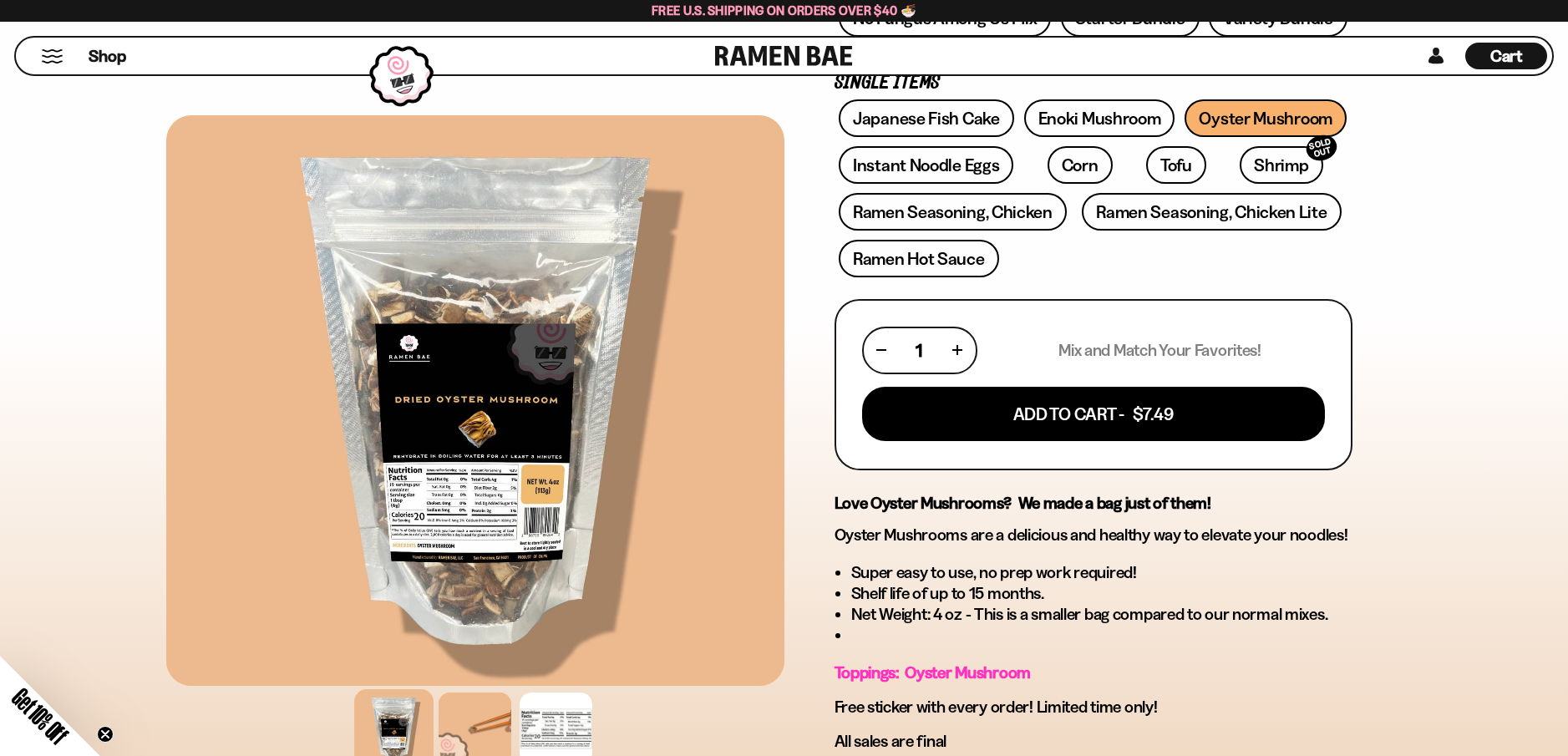
scroll to position [476, 0]
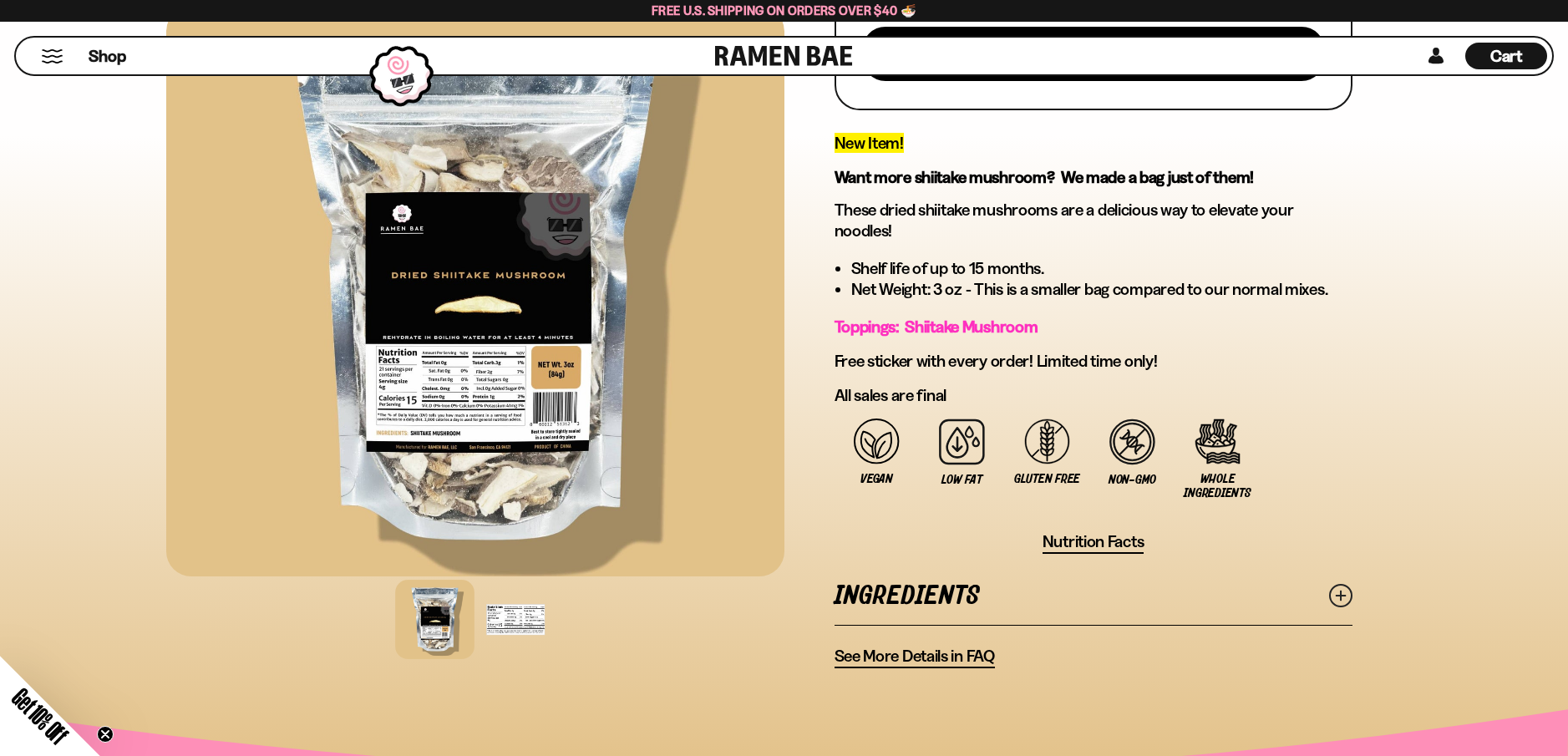
scroll to position [542, 0]
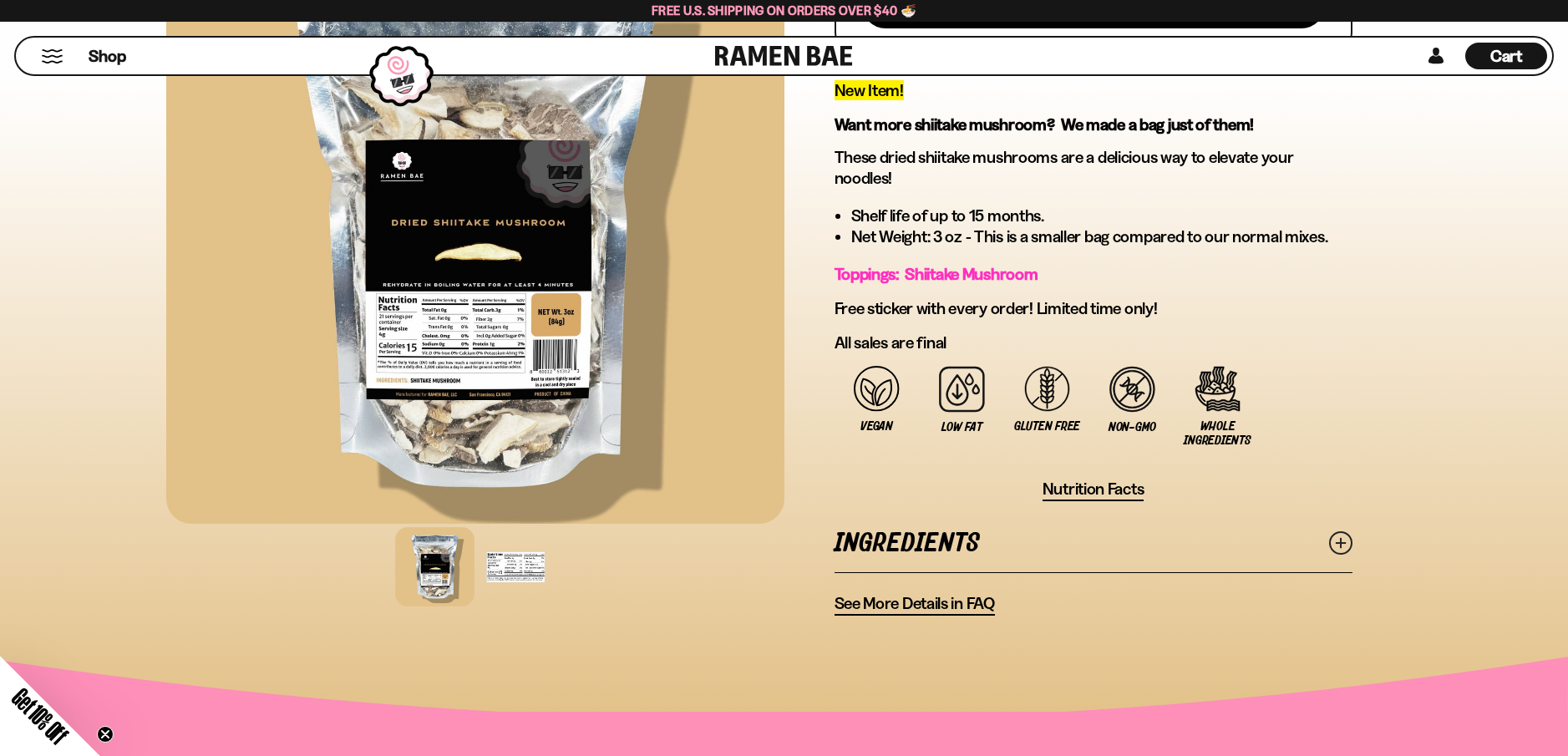
click at [943, 601] on span "See More Details in FAQ" at bounding box center [914, 604] width 160 height 21
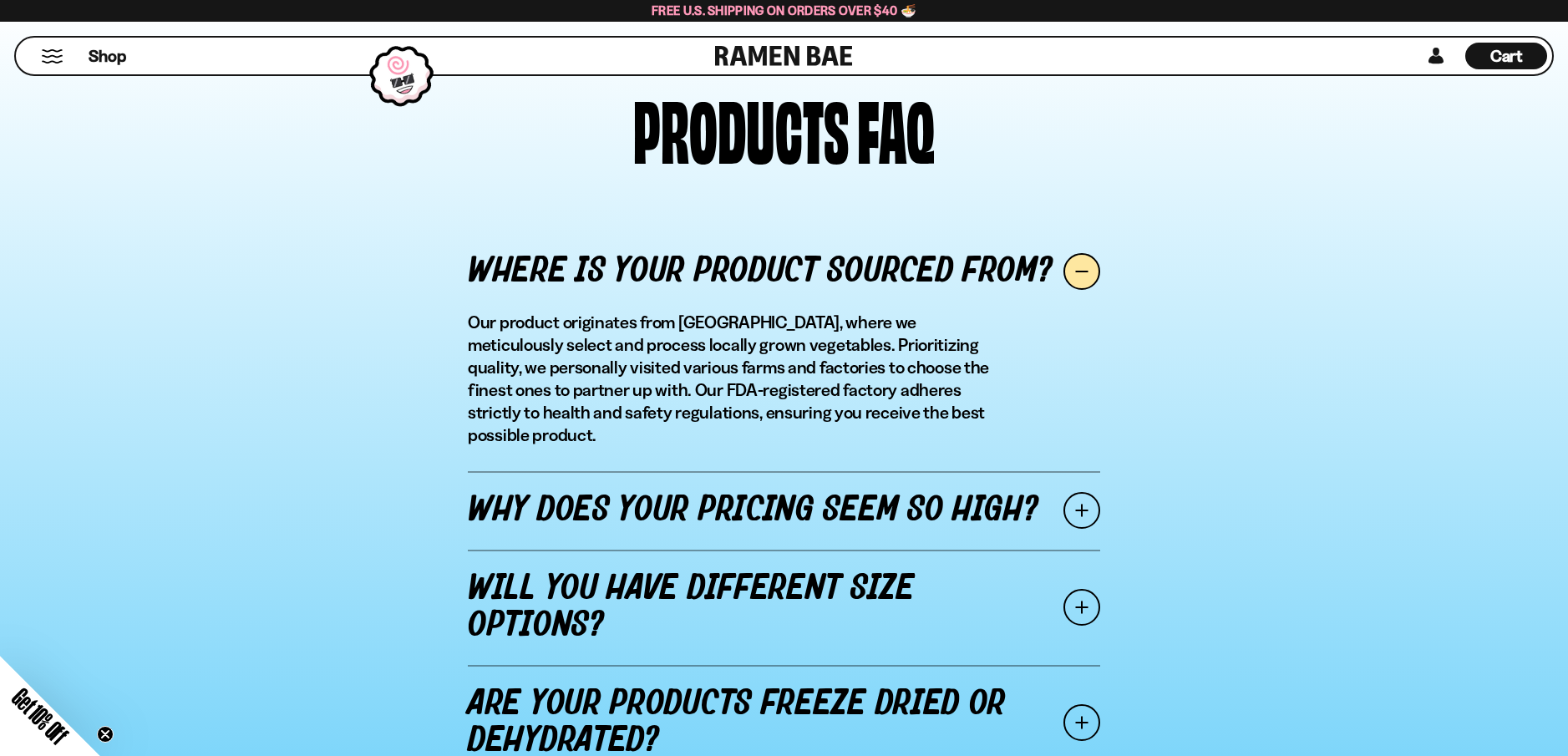
scroll to position [1823, 0]
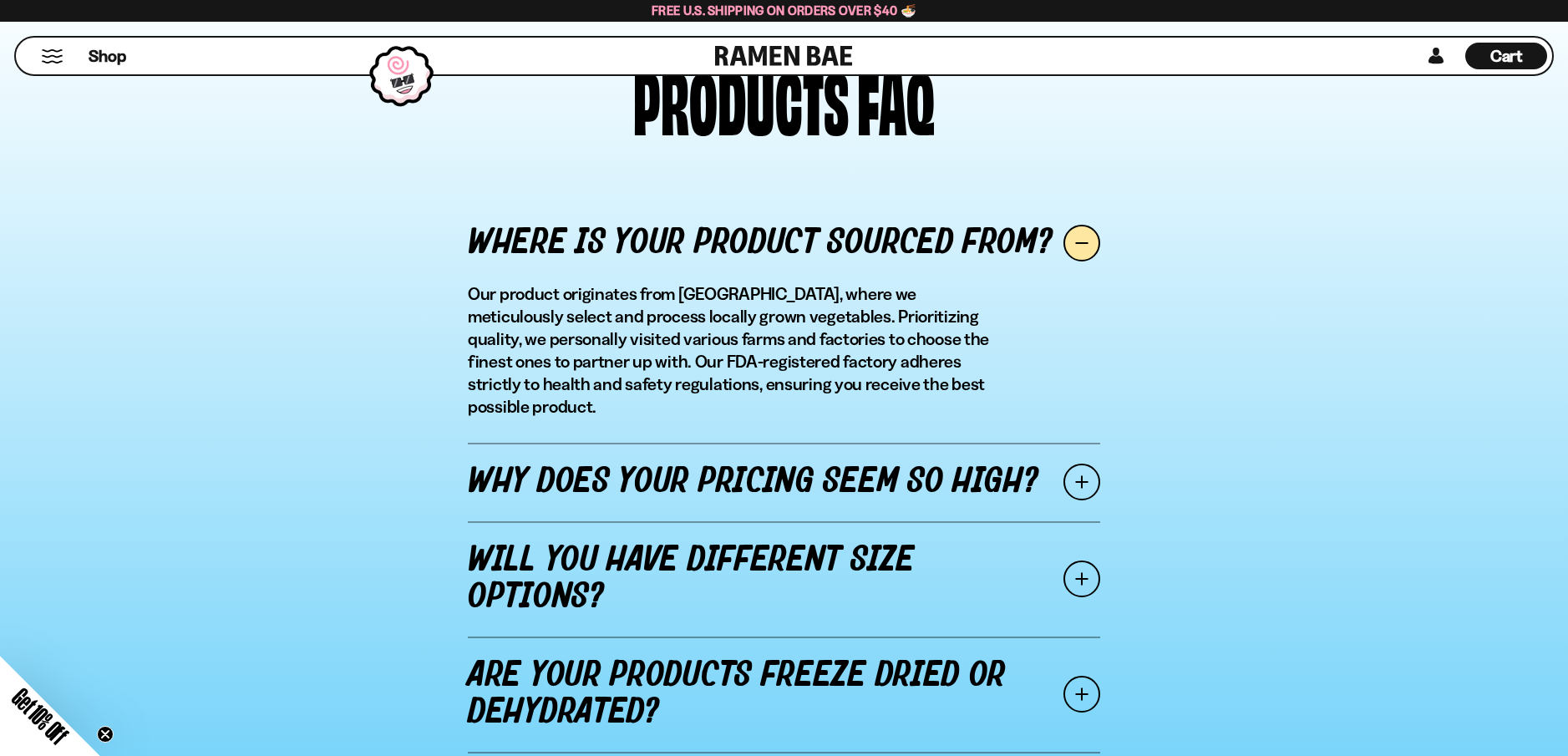
click at [907, 451] on link "Why does your pricing seem so high?" at bounding box center [784, 481] width 633 height 78
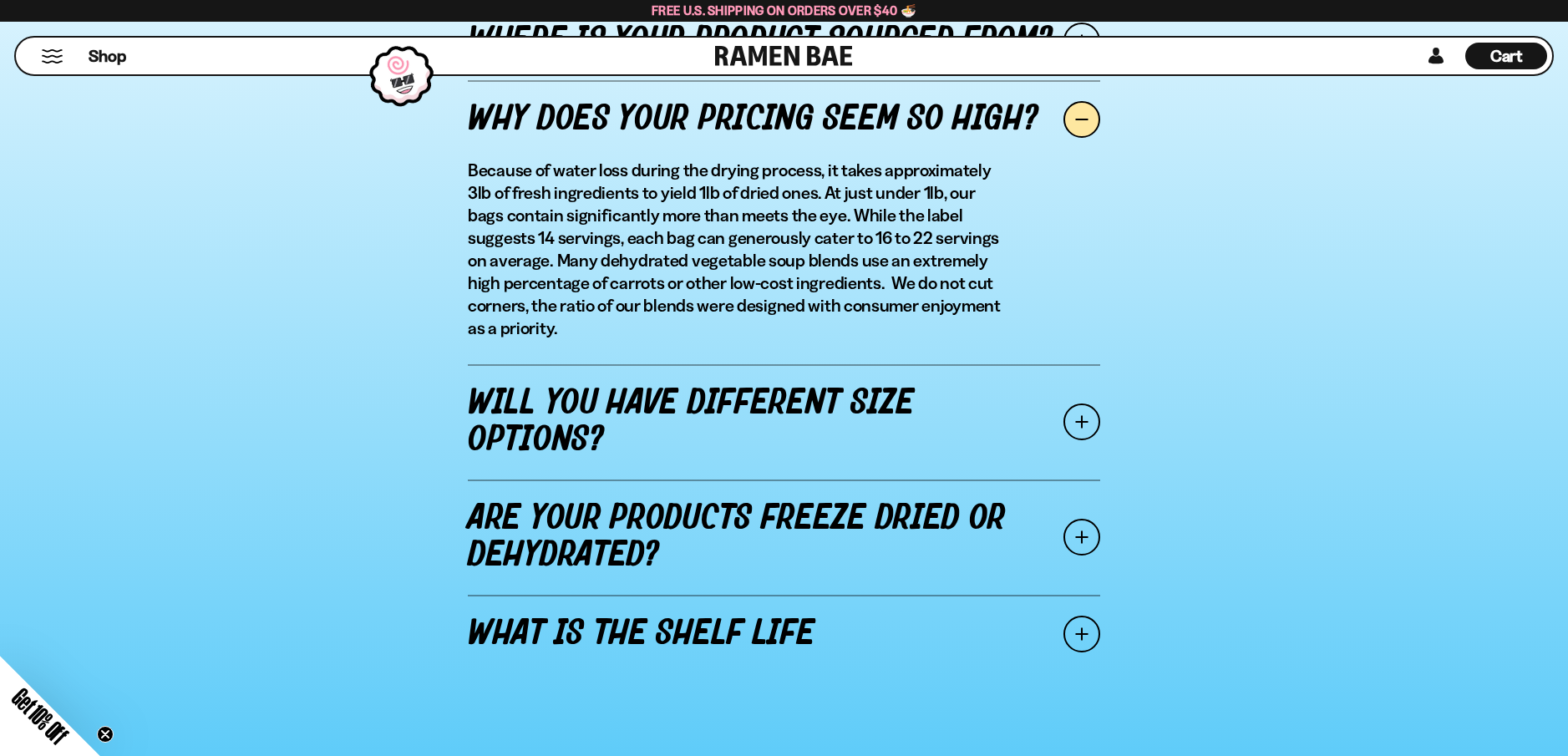
scroll to position [2069, 0]
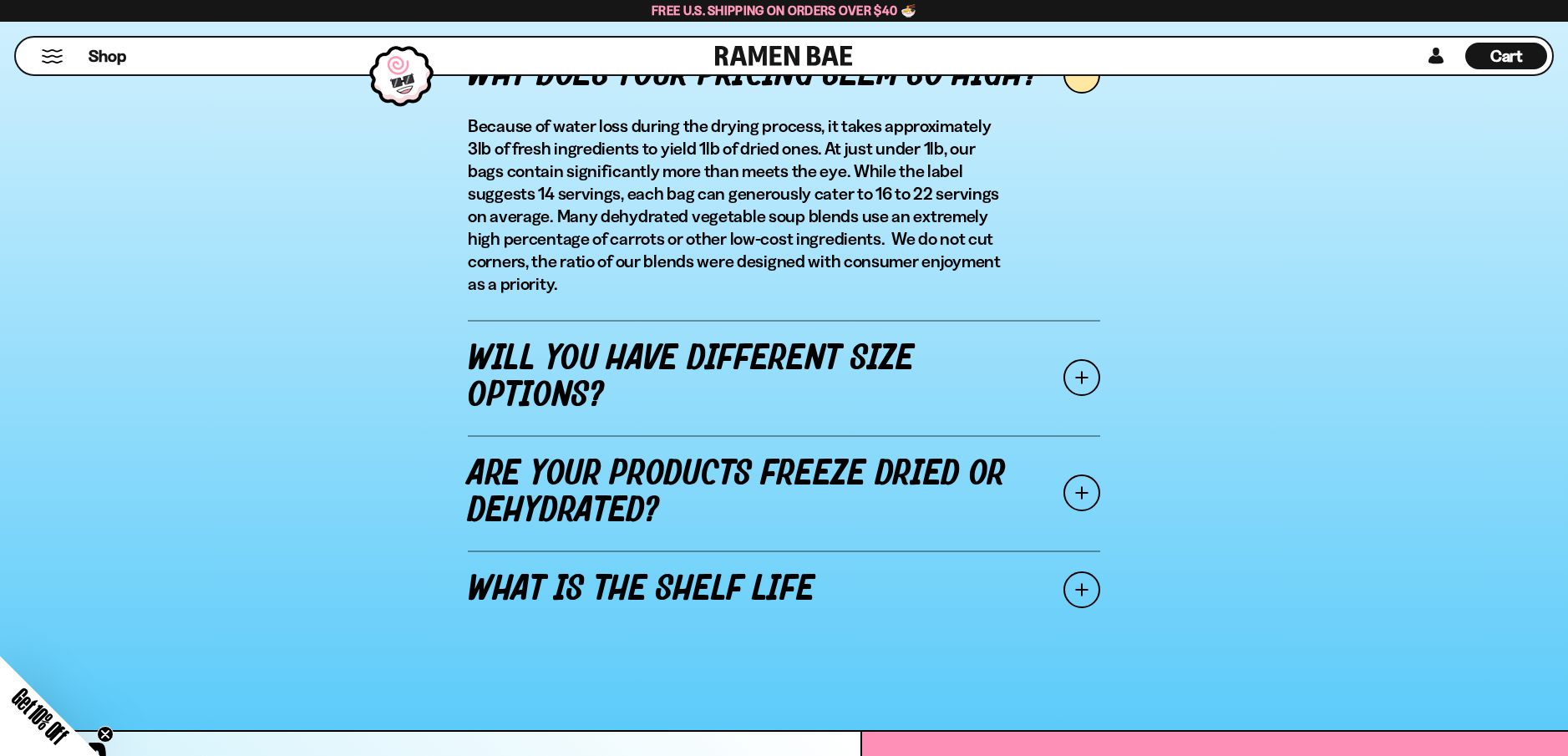
click at [764, 460] on link "Are your products freeze dried or dehydrated?" at bounding box center [784, 493] width 633 height 115
